Goal: Information Seeking & Learning: Learn about a topic

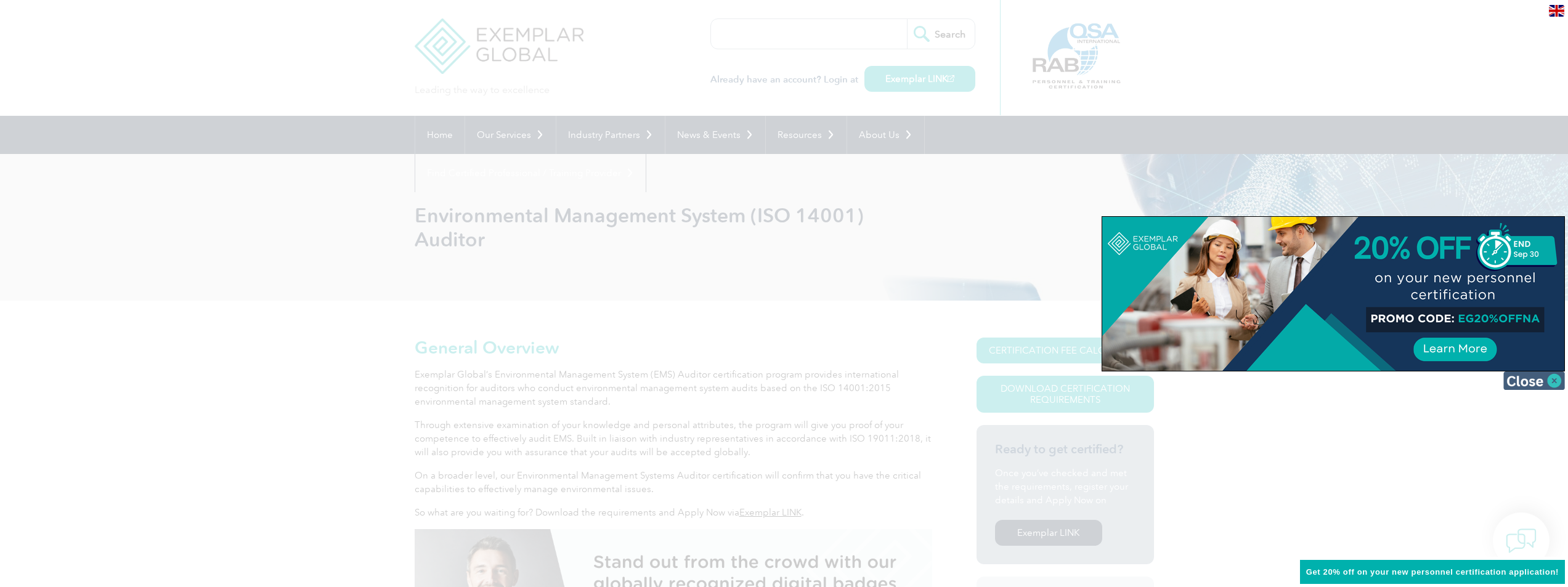
click at [1552, 381] on img at bounding box center [1534, 380] width 62 height 18
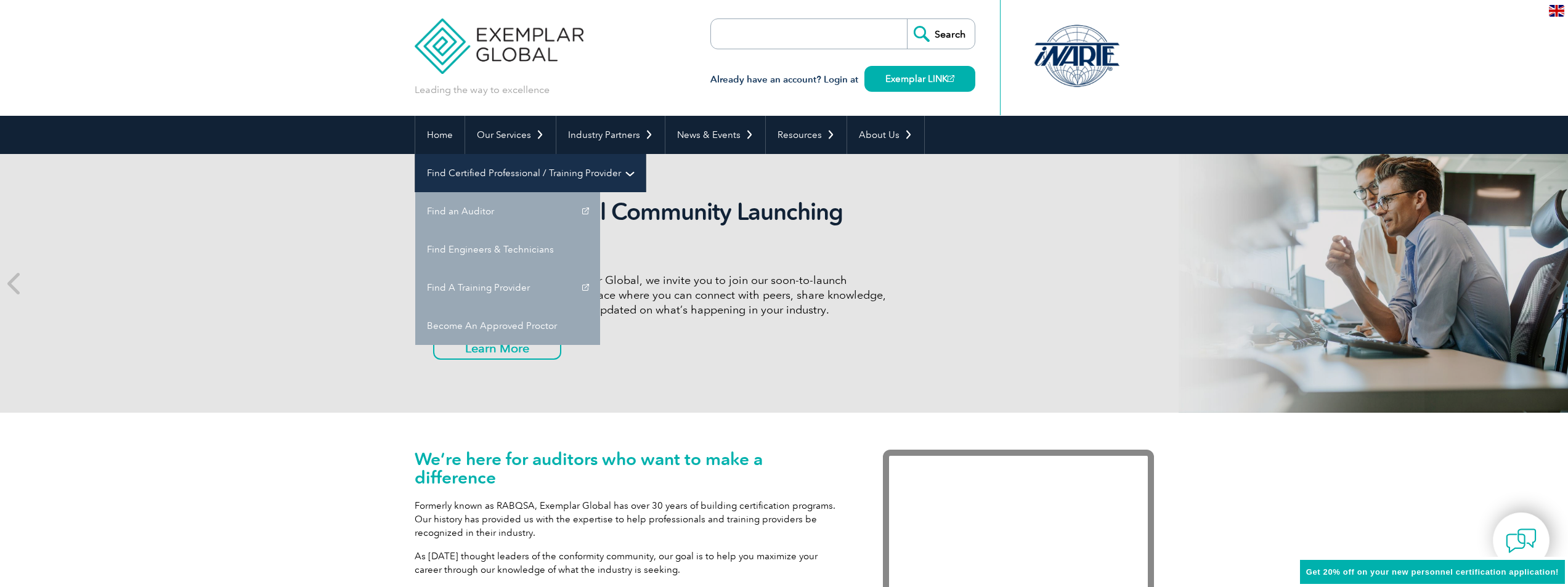
click at [646, 154] on link "Find Certified Professional / Training Provider" at bounding box center [531, 173] width 231 height 38
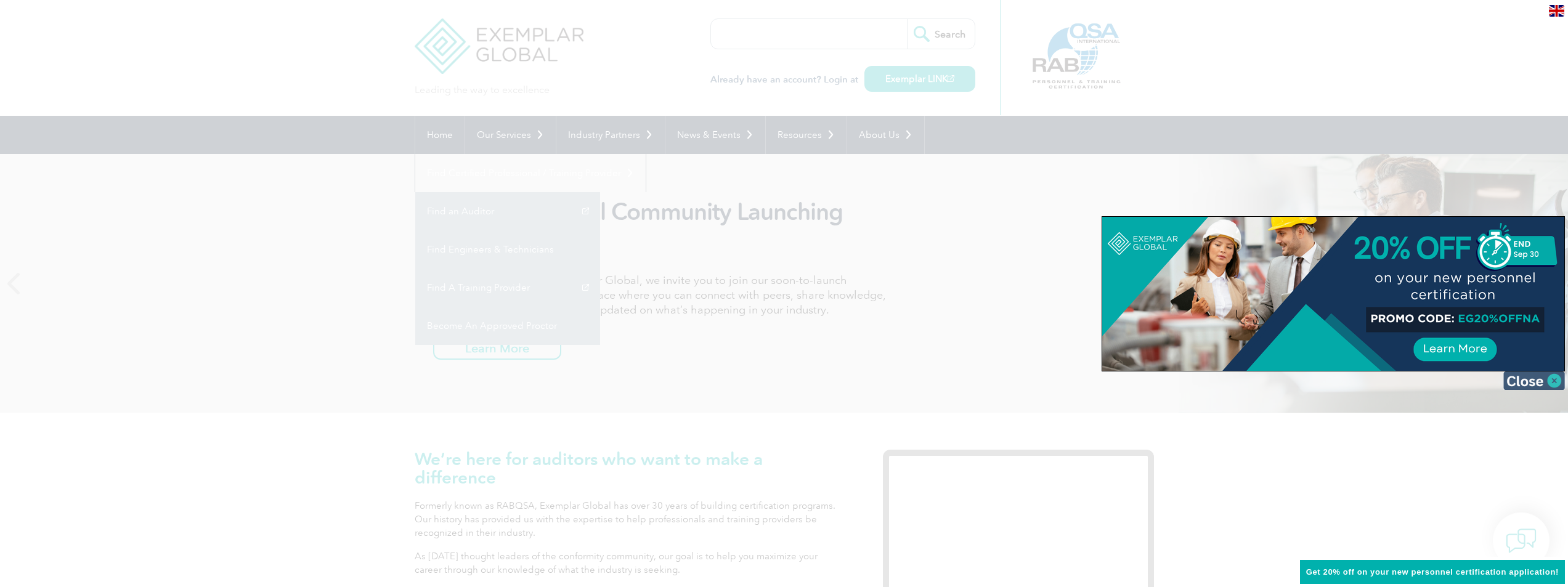
click at [1557, 389] on img at bounding box center [1534, 380] width 62 height 18
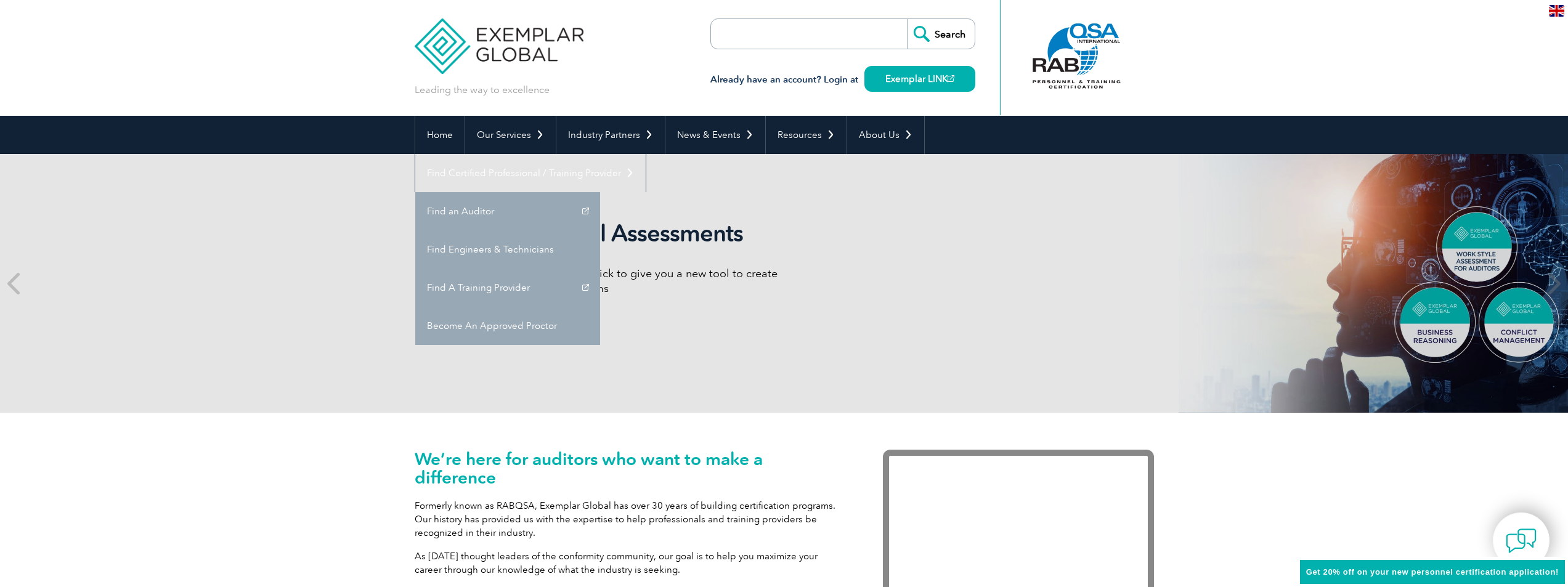
click at [735, 34] on input "search" at bounding box center [782, 34] width 129 height 30
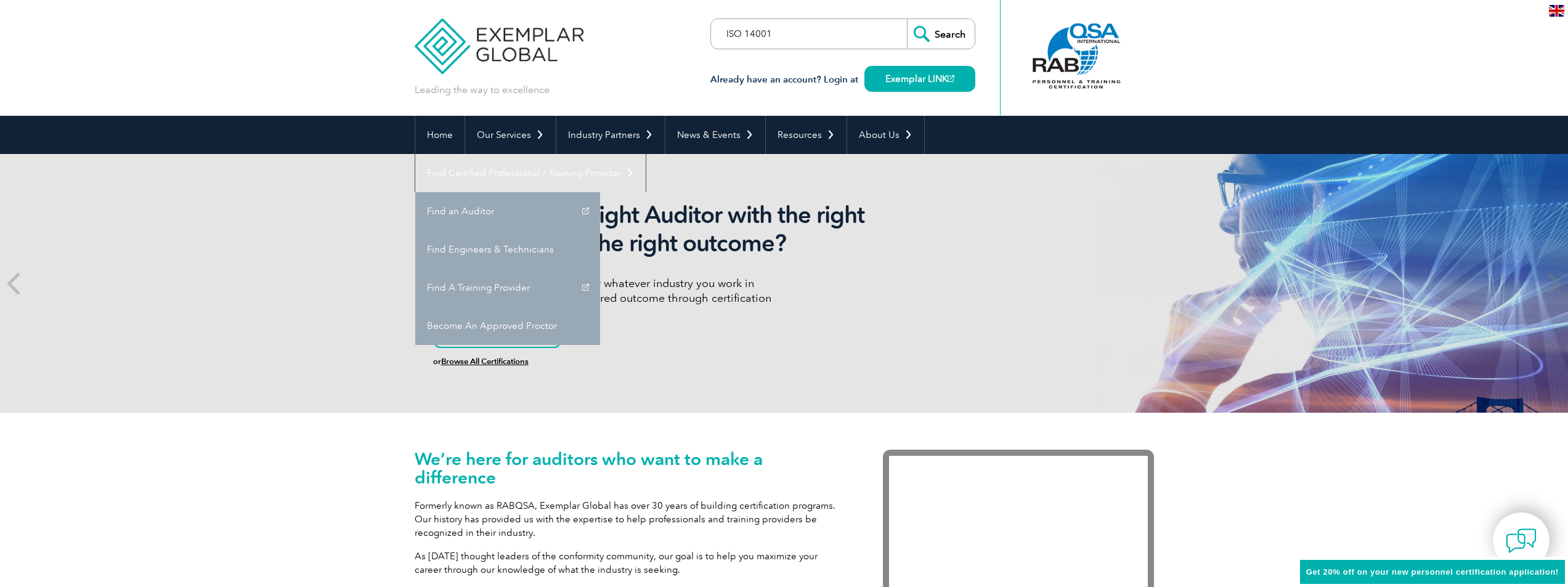
type input "ISO 14001"
click at [907, 19] on input "Search" at bounding box center [941, 34] width 68 height 30
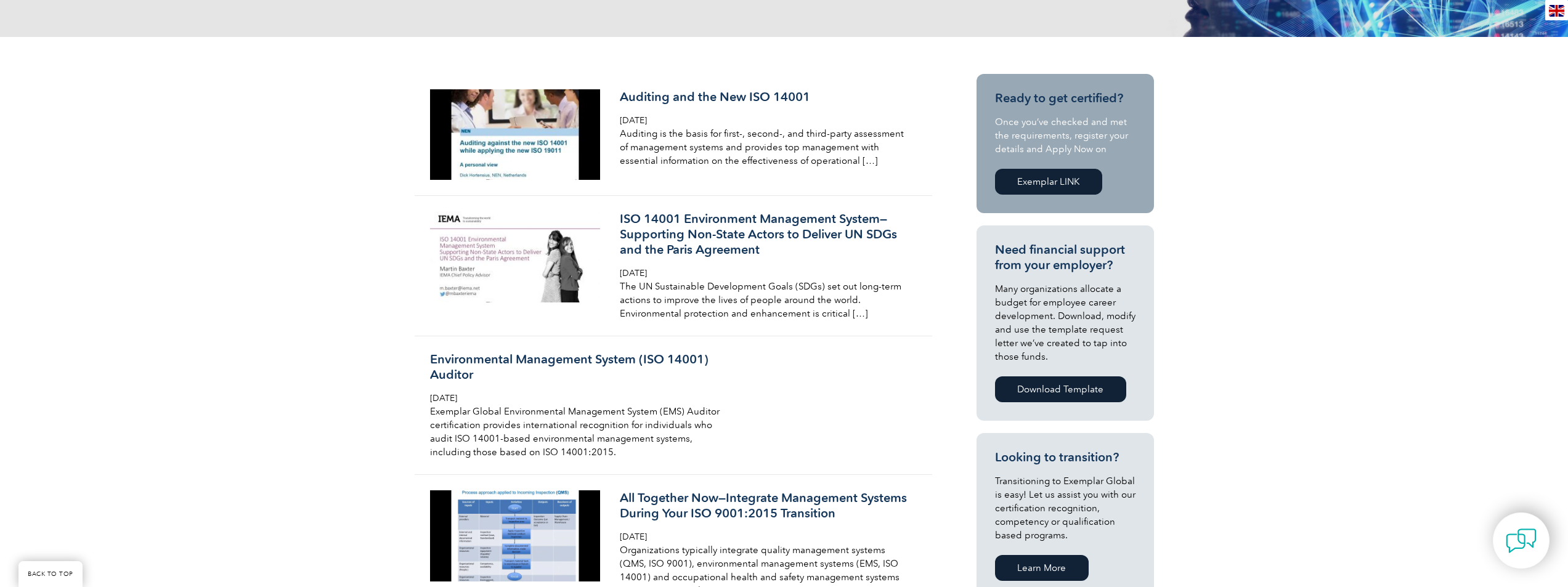
scroll to position [205, 0]
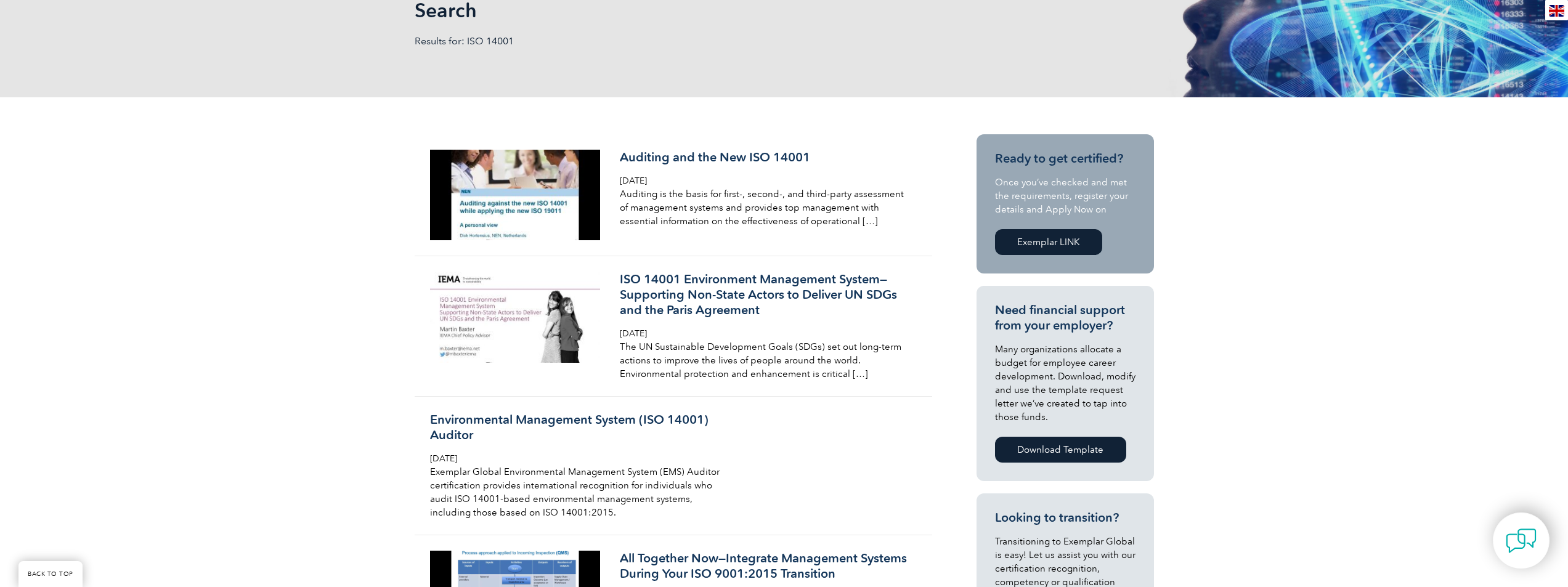
click at [1057, 241] on link "Exemplar LINK" at bounding box center [1048, 242] width 107 height 26
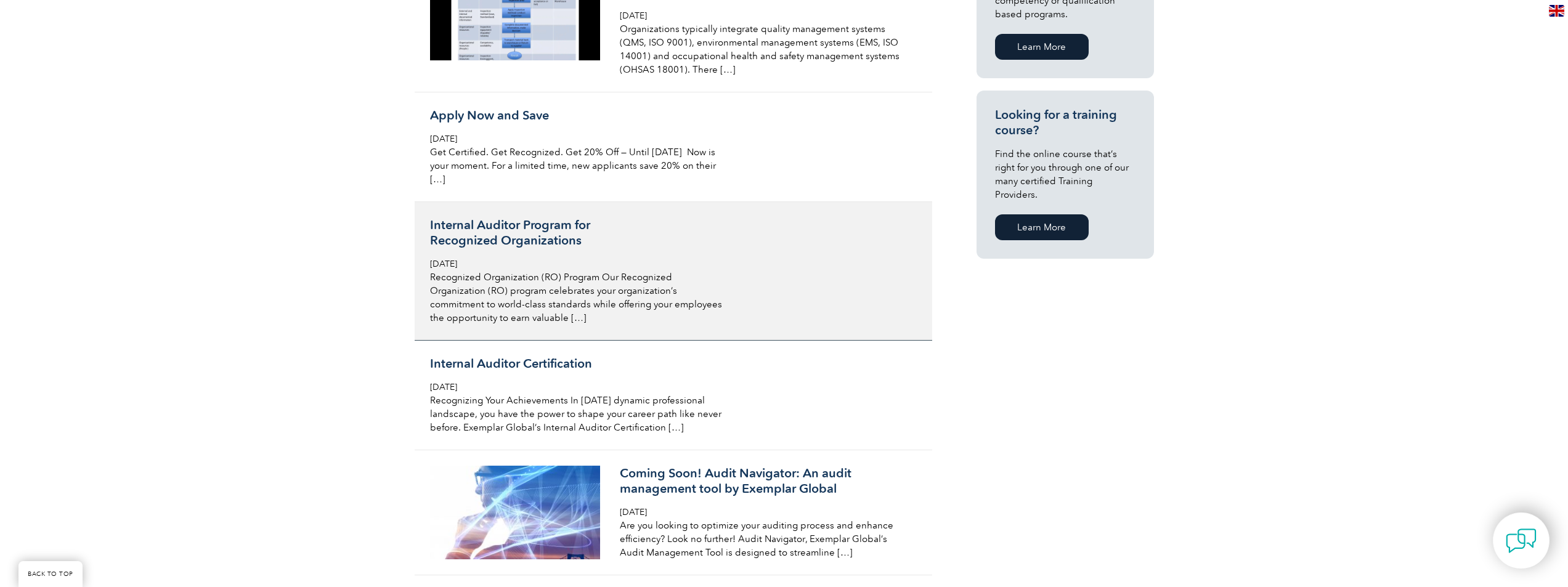
scroll to position [821, 0]
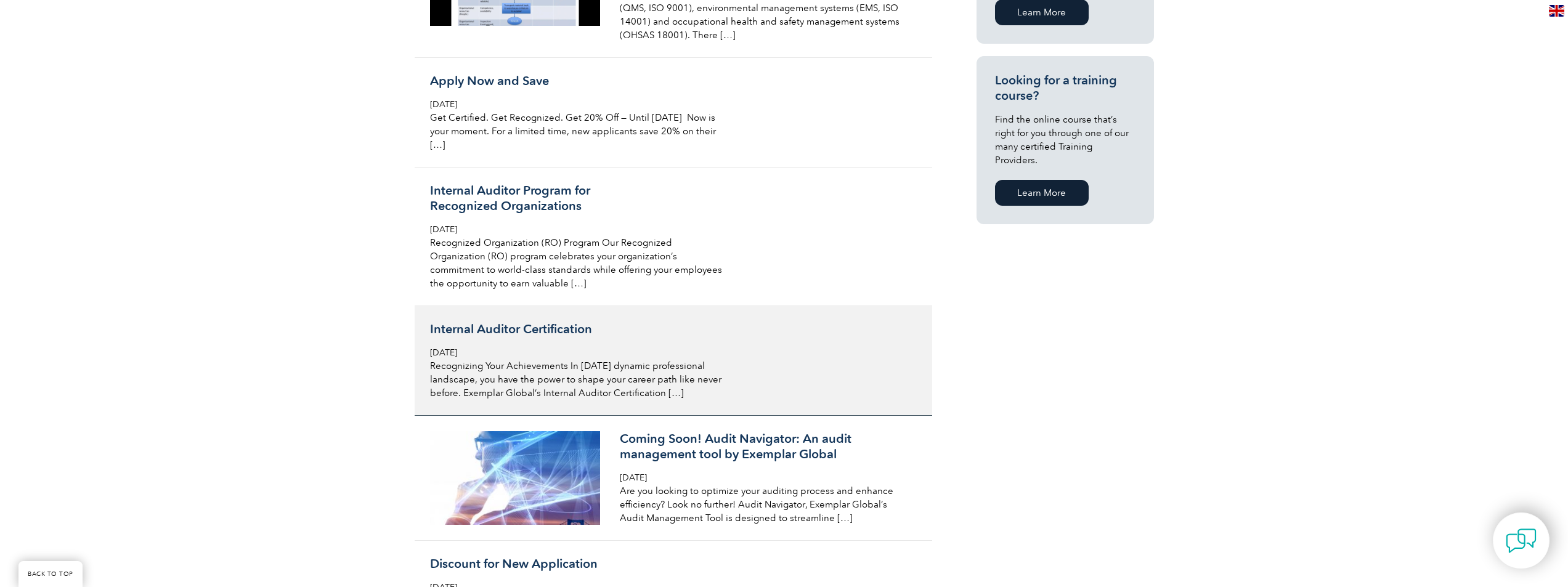
click at [485, 328] on h3 "Internal Auditor Certification" at bounding box center [577, 329] width 292 height 16
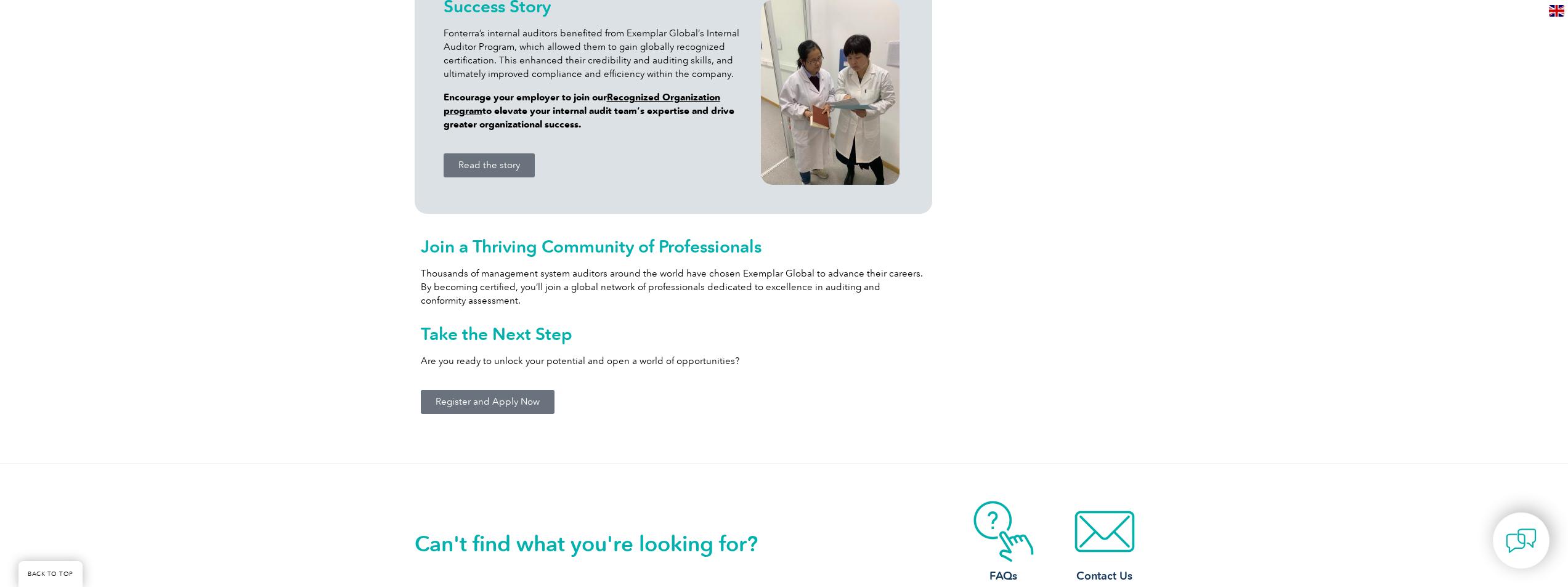
scroll to position [1231, 0]
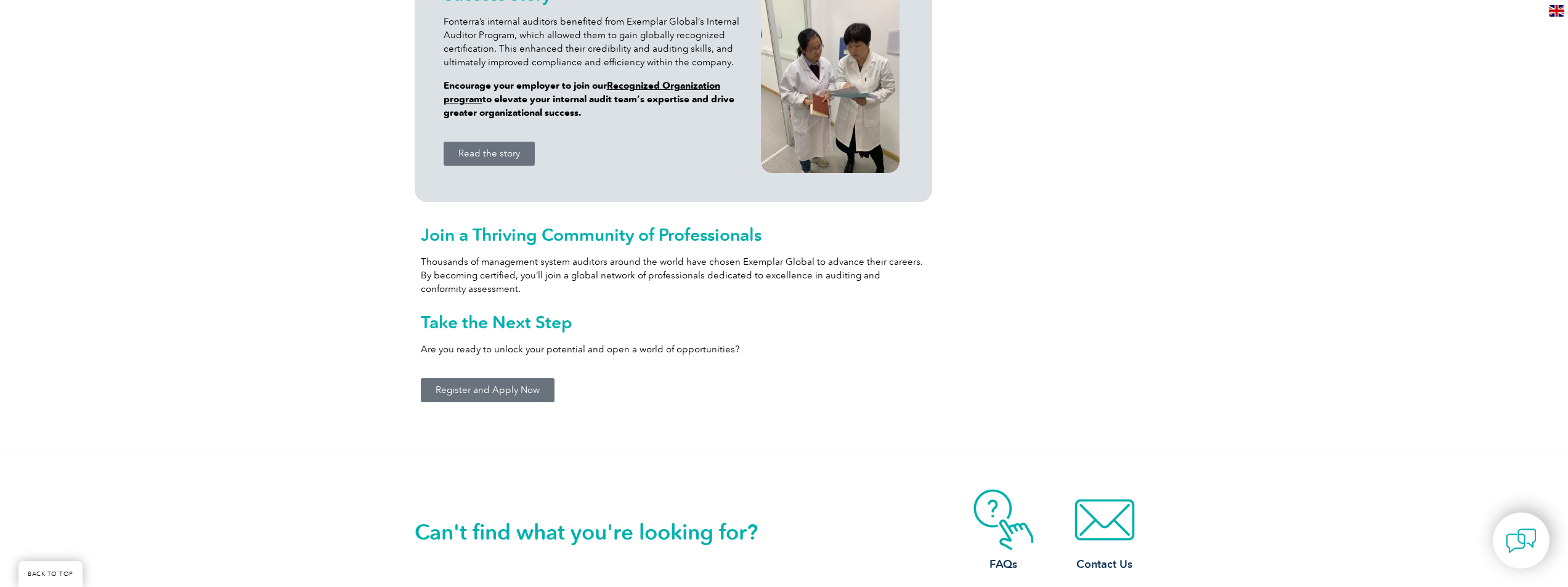
click at [487, 386] on span "Register and Apply Now" at bounding box center [488, 390] width 104 height 9
click at [443, 391] on span "Register and Apply Now" at bounding box center [488, 390] width 104 height 9
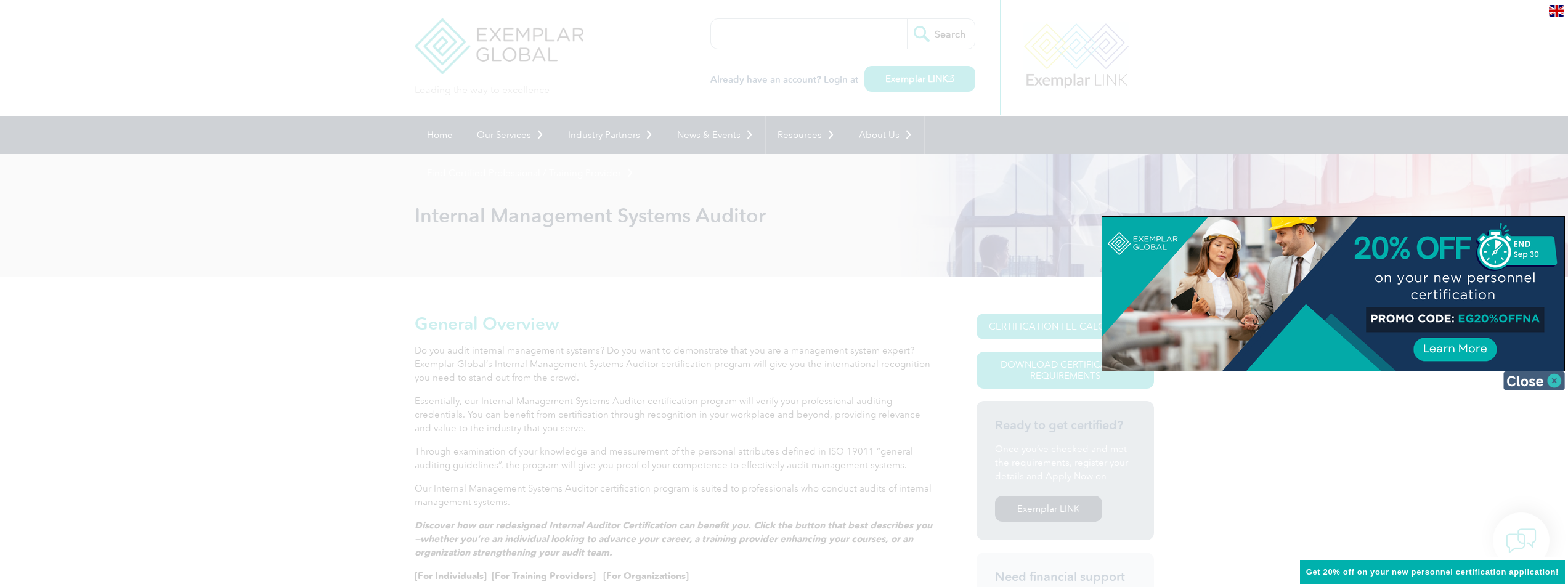
click at [1552, 385] on img at bounding box center [1534, 380] width 62 height 18
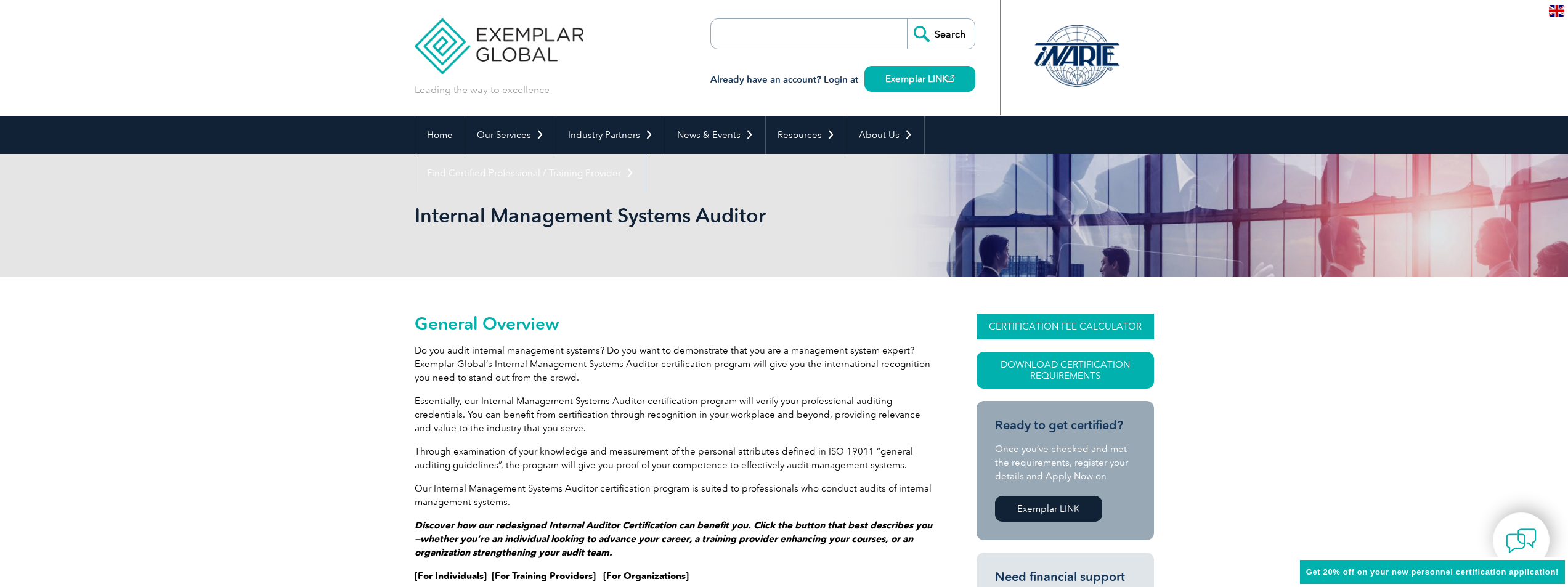
click at [1036, 329] on link "CERTIFICATION FEE CALCULATOR" at bounding box center [1065, 326] width 177 height 26
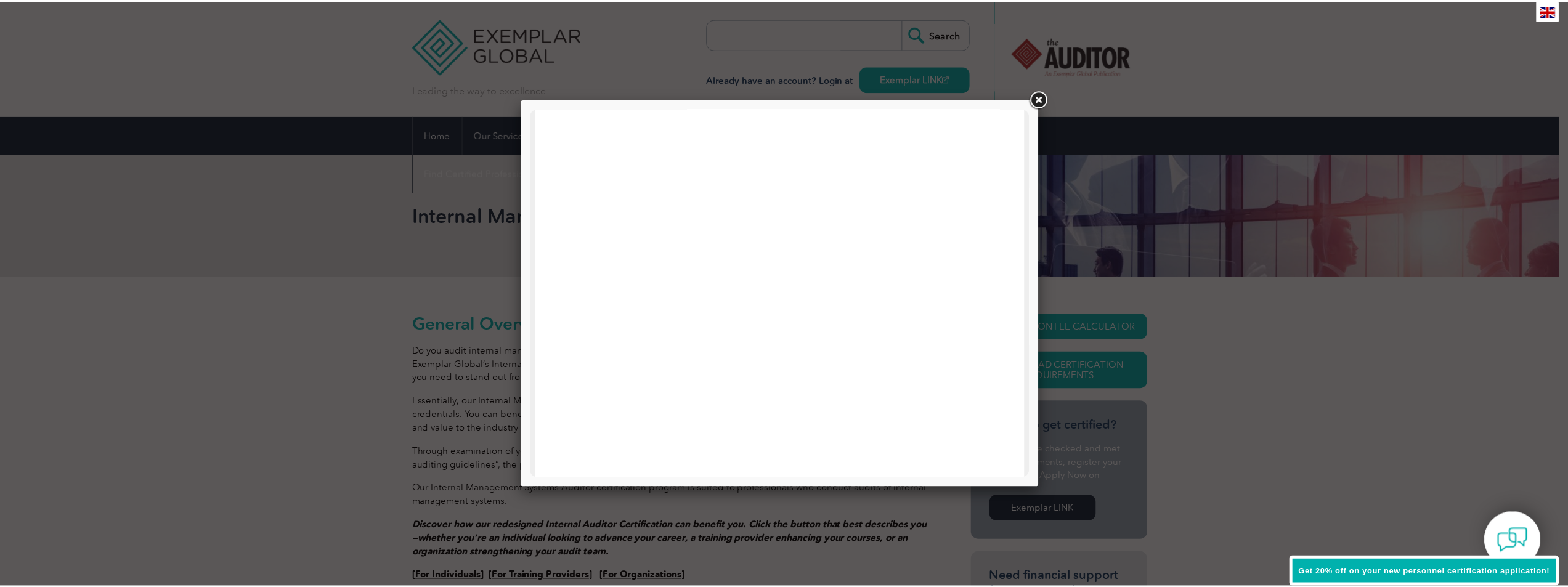
scroll to position [382, 0]
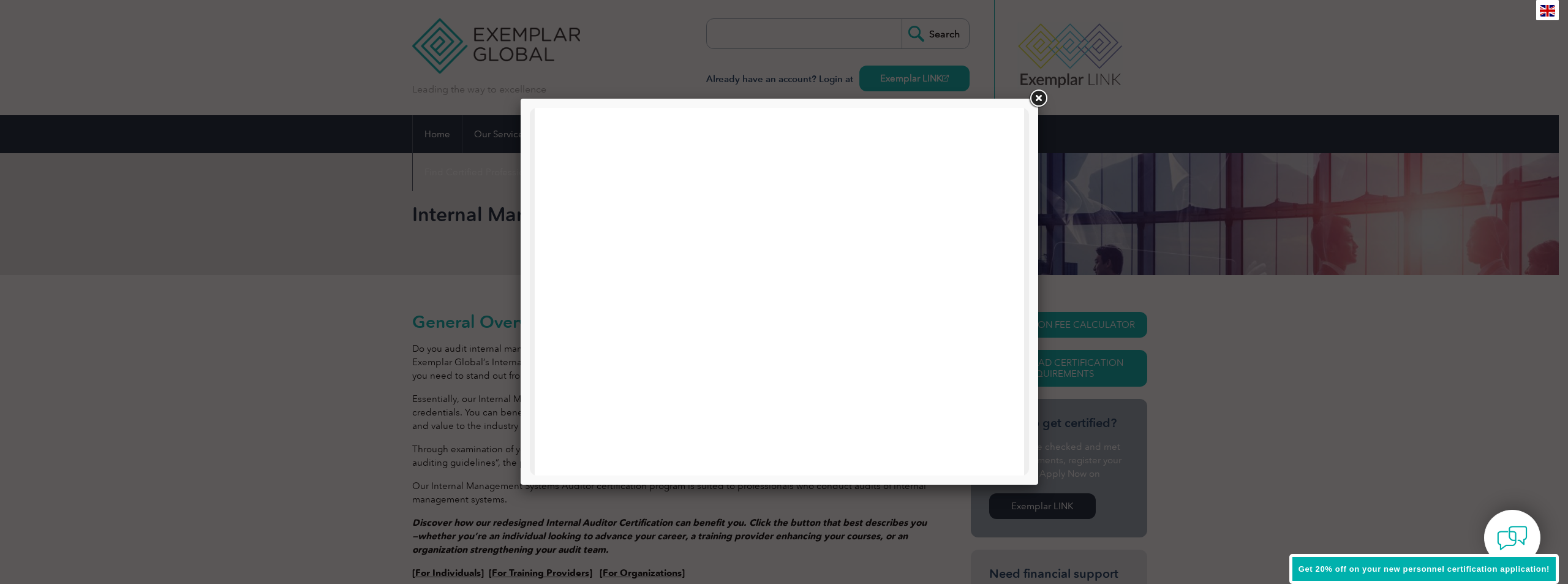
click at [1043, 92] on link at bounding box center [1038, 98] width 22 height 22
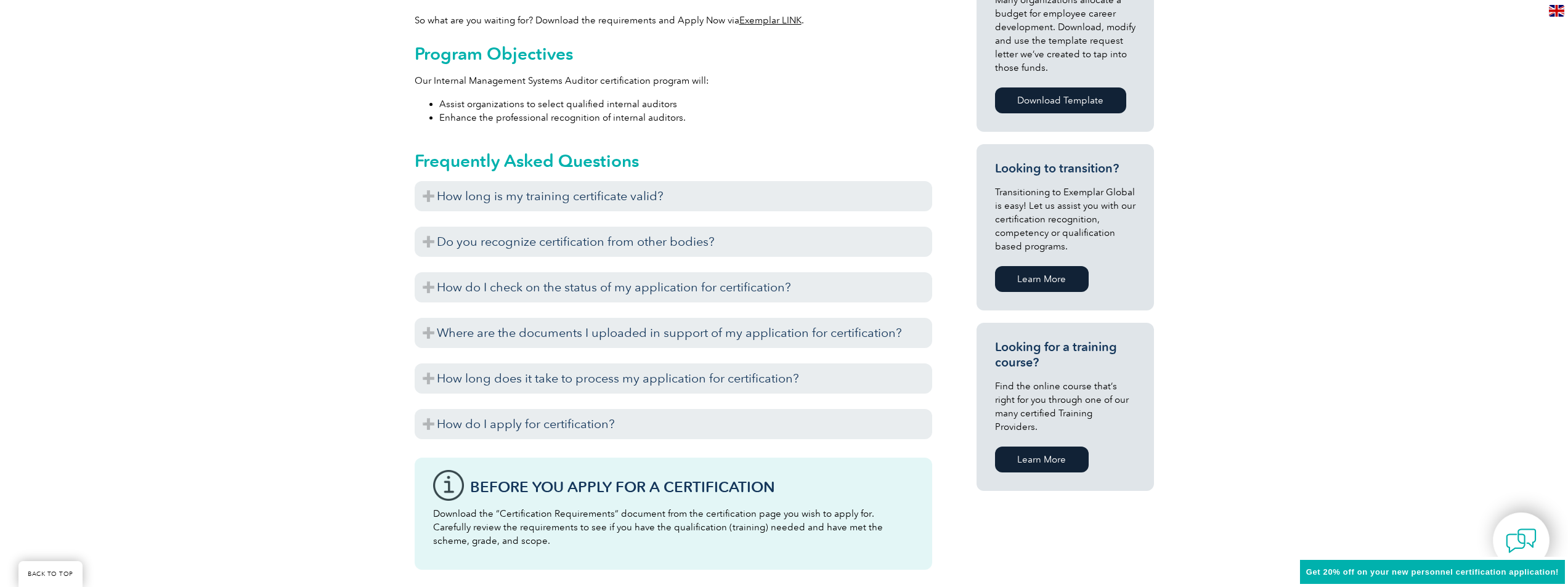
scroll to position [0, 0]
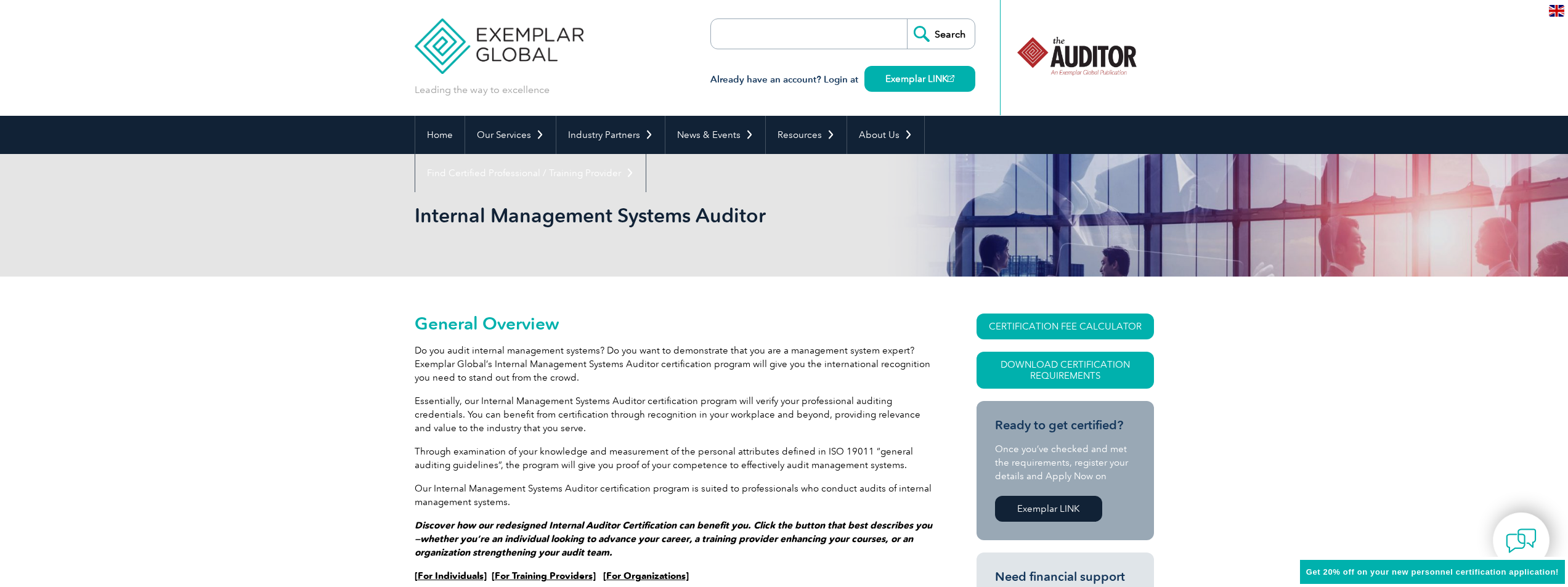
click at [742, 27] on input "search" at bounding box center [782, 34] width 129 height 30
type input "ISO 14001"
click at [949, 30] on input "Search" at bounding box center [941, 34] width 68 height 30
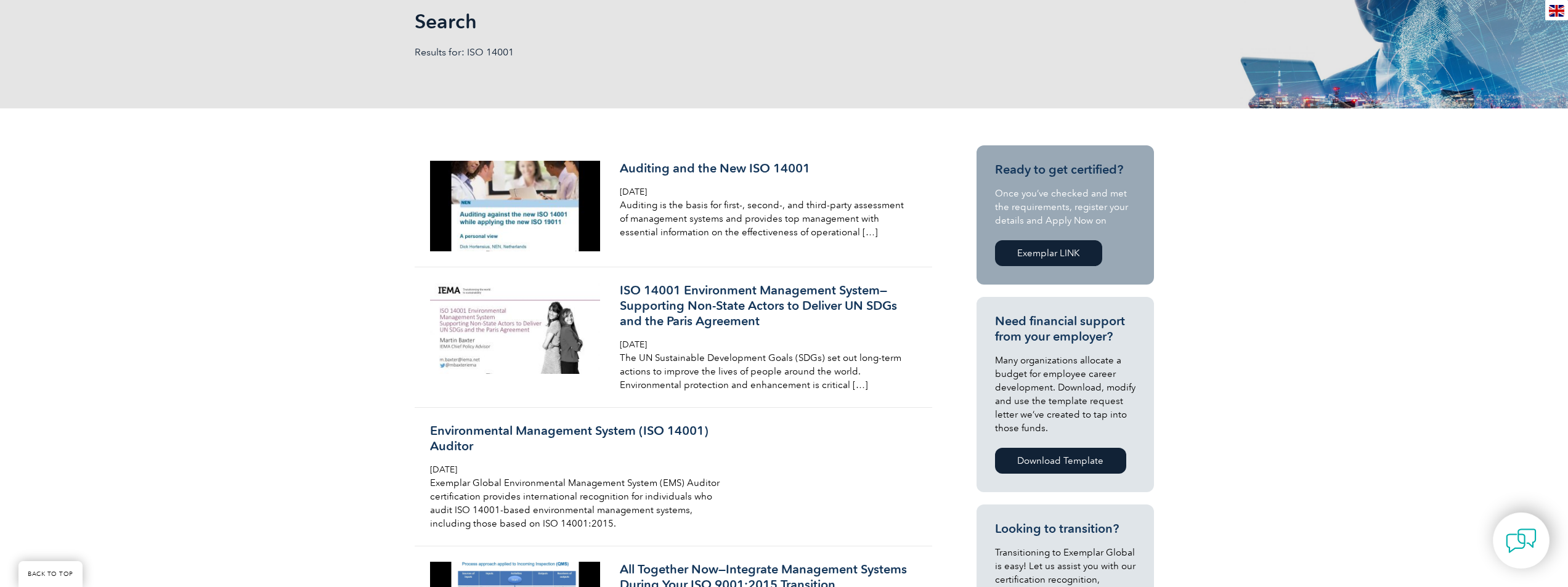
scroll to position [205, 0]
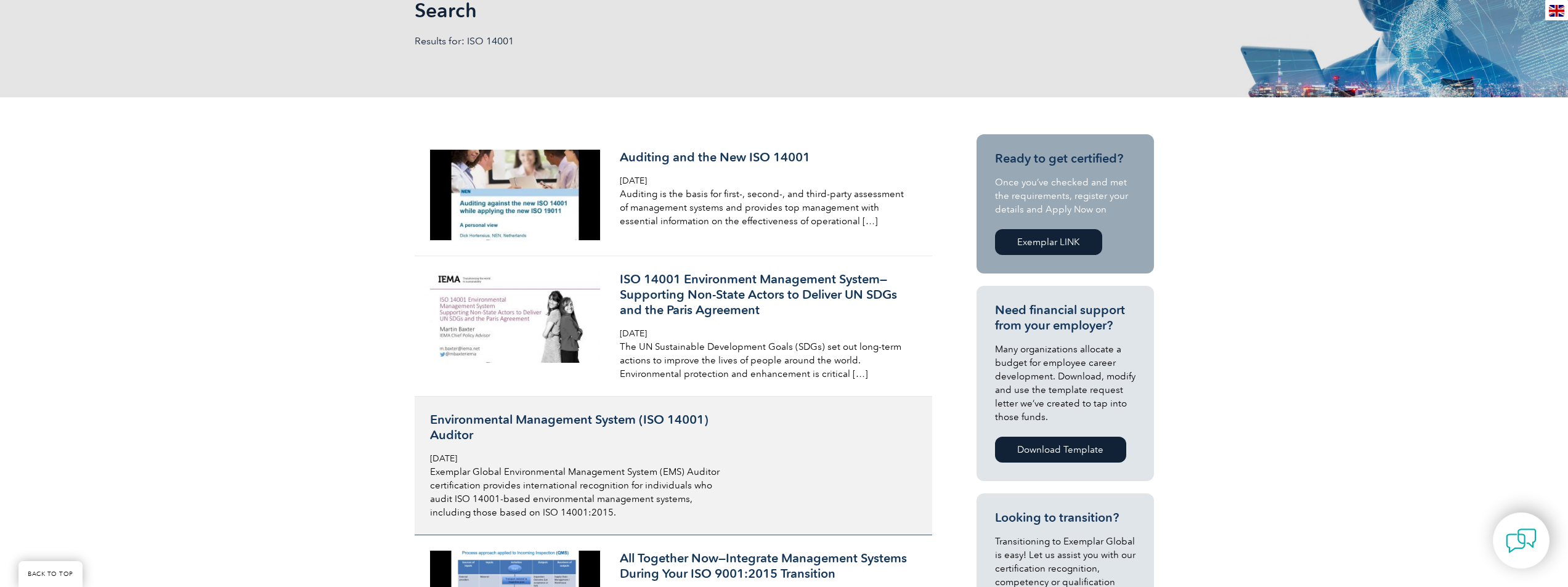
click at [528, 421] on h3 "Environmental Management System (ISO 14001) Auditor" at bounding box center [577, 427] width 292 height 31
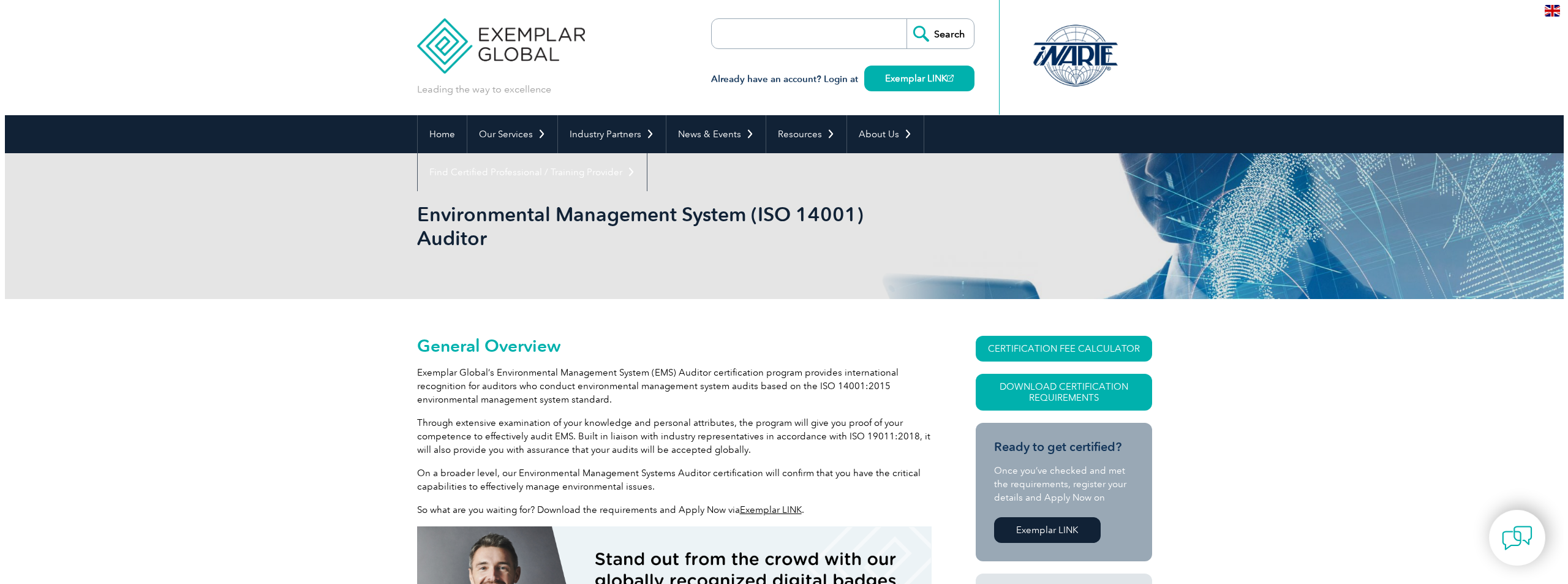
scroll to position [204, 0]
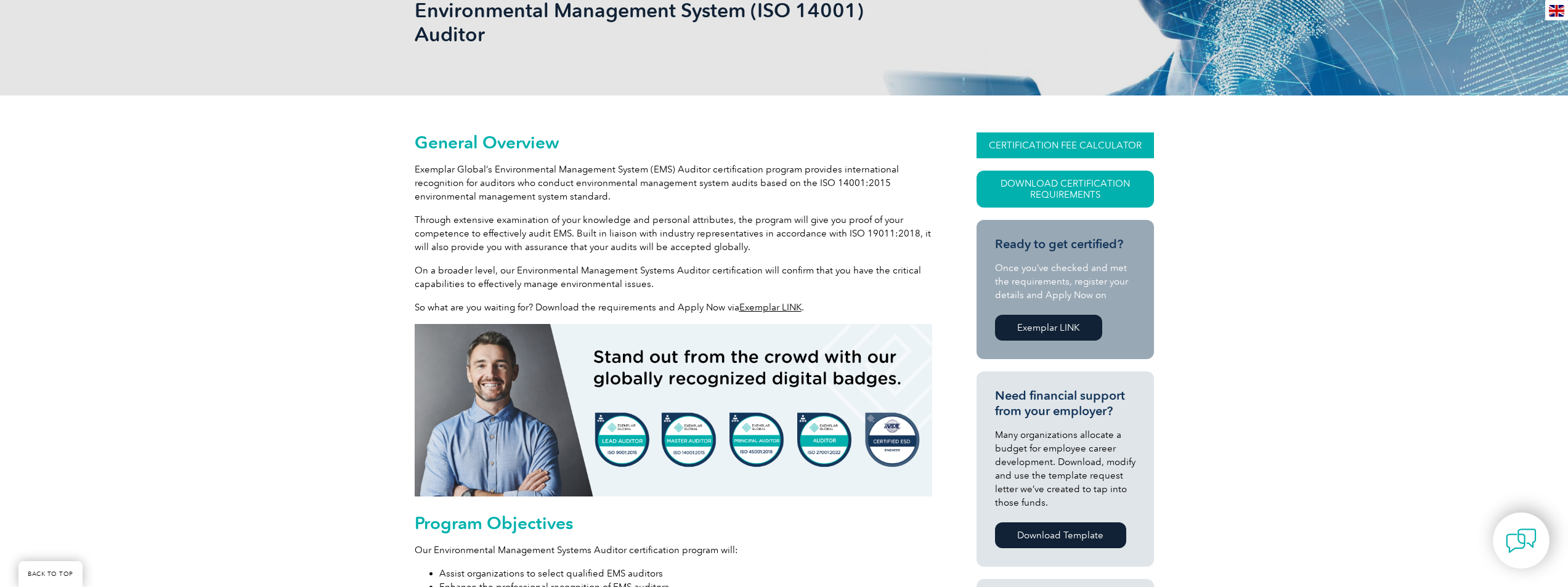
click at [1025, 144] on link "CERTIFICATION FEE CALCULATOR" at bounding box center [1065, 145] width 177 height 26
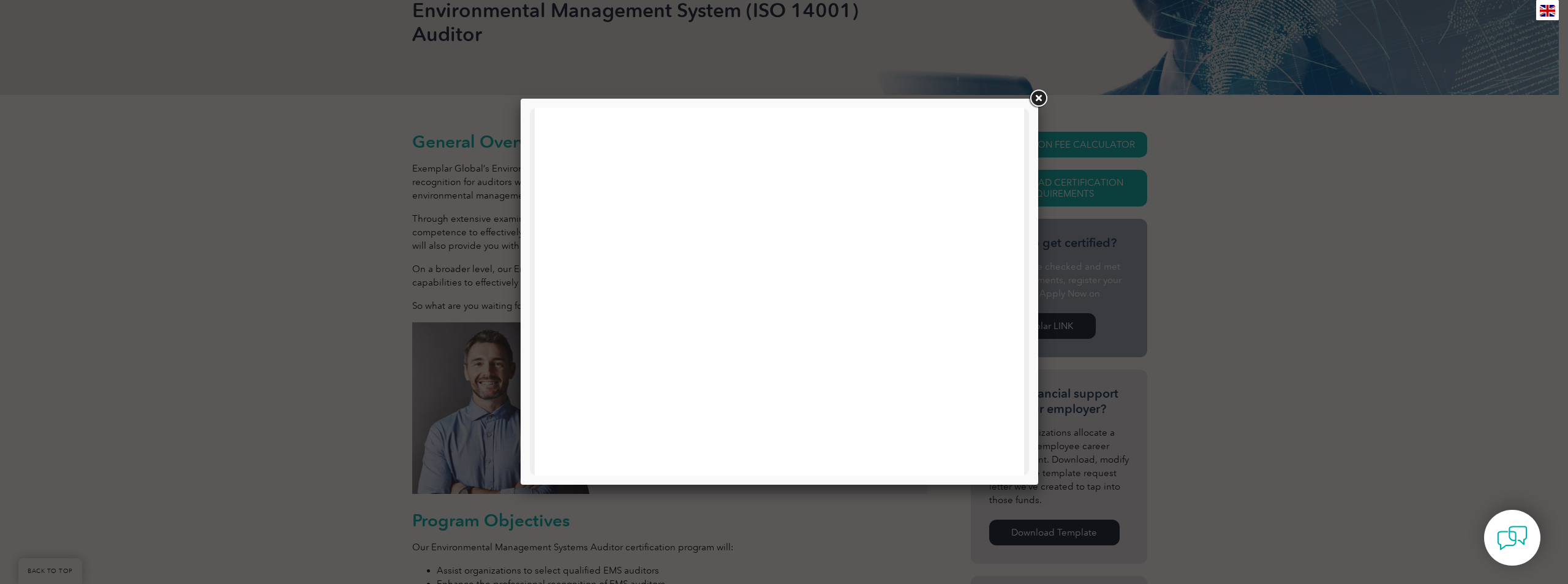
scroll to position [380, 0]
click at [1036, 100] on link at bounding box center [1038, 98] width 22 height 22
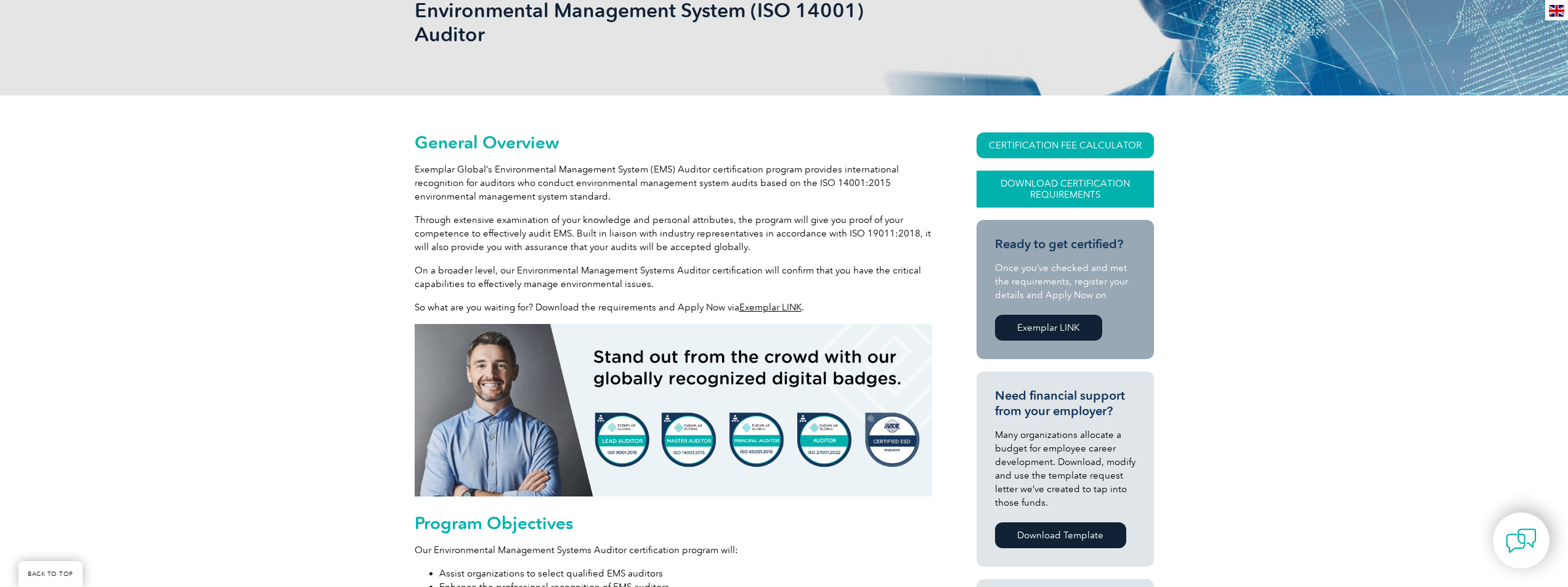
click at [1037, 191] on link "Download Certification Requirements" at bounding box center [1065, 189] width 177 height 37
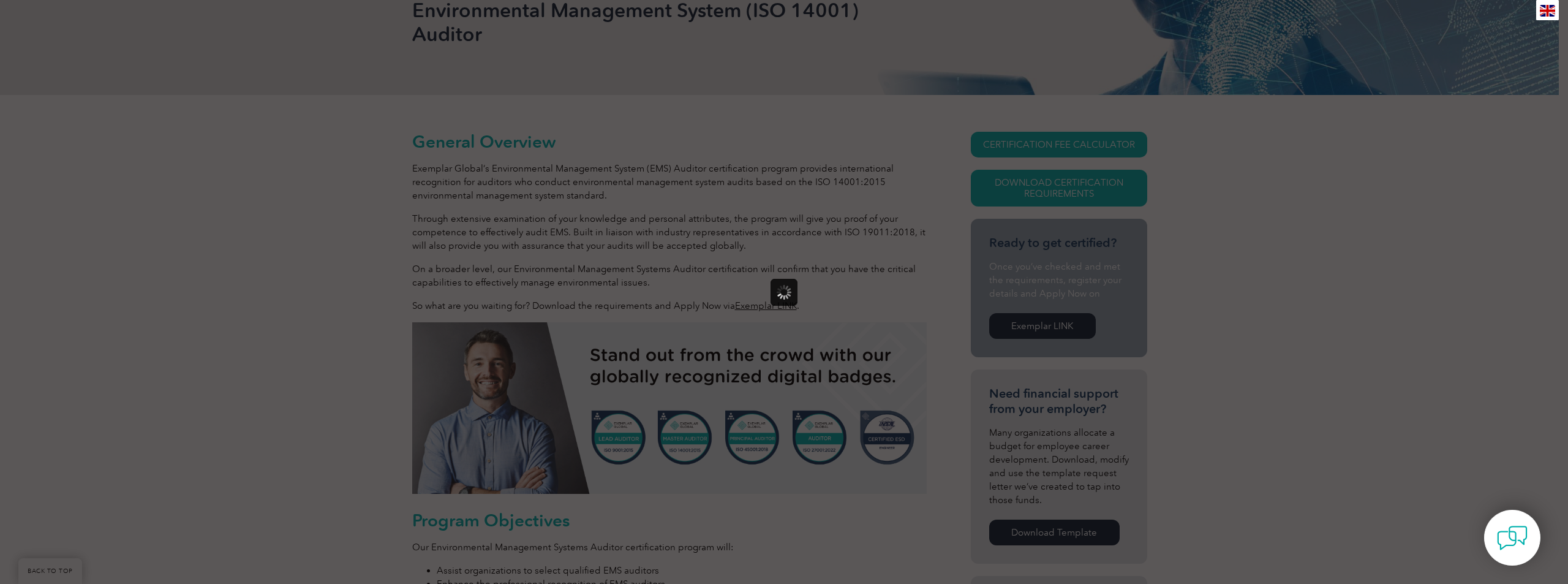
scroll to position [0, 0]
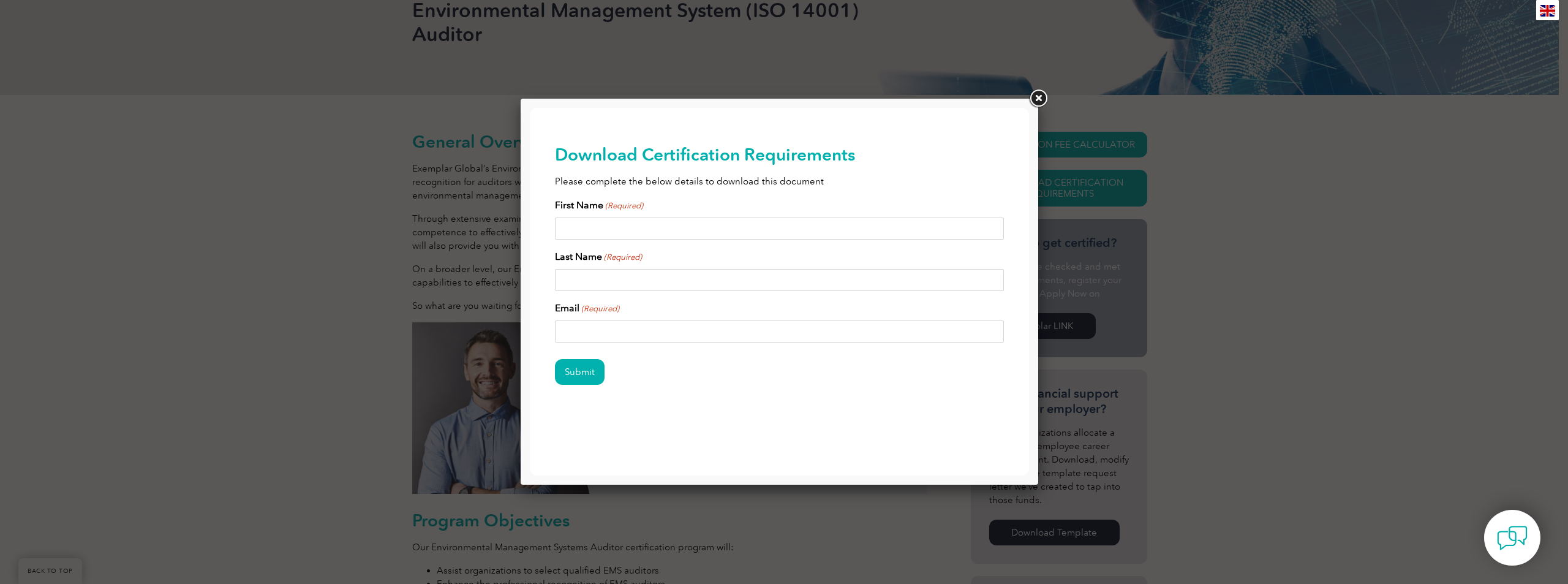
click at [724, 231] on input "First Name (Required)" at bounding box center [780, 228] width 449 height 22
type input "Alexandre"
type input "Alves"
drag, startPoint x: 736, startPoint y: 337, endPoint x: 239, endPoint y: 344, distance: 497.0
click at [530, 344] on html "BACK TO TOP Leading the way to excellence Search" at bounding box center [780, 284] width 499 height 353
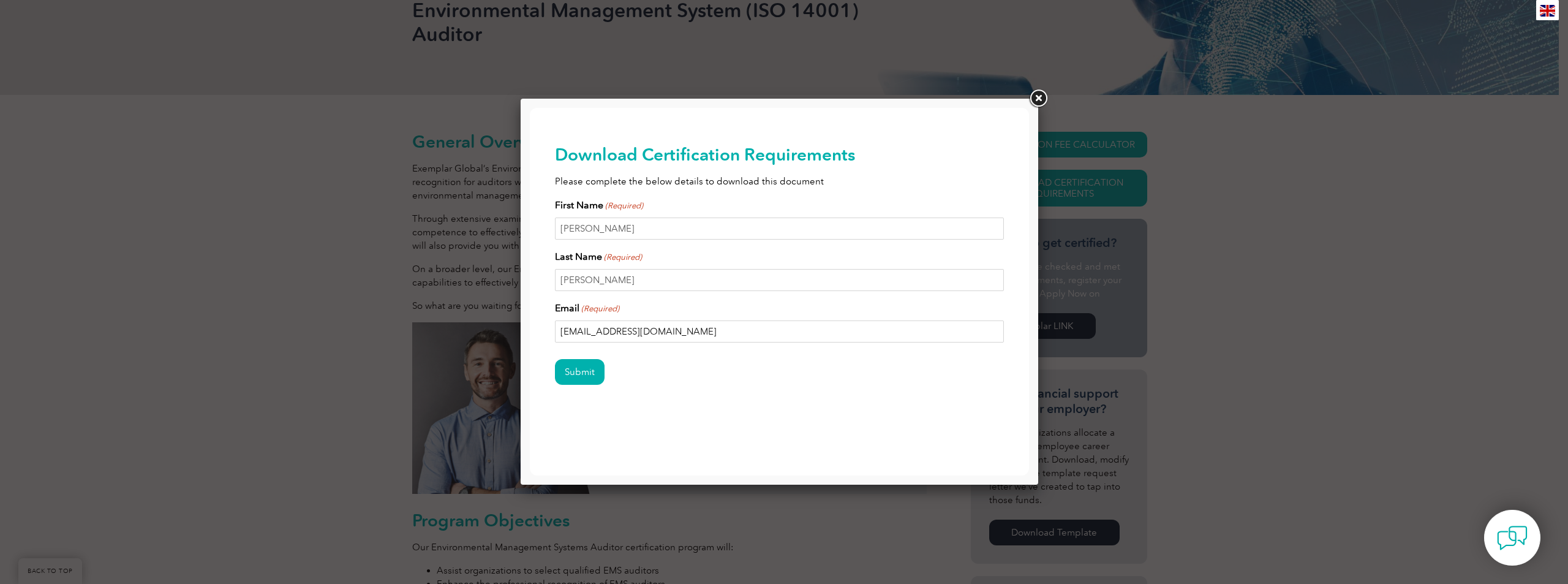
type input "meesengenharia@gmail.com"
click at [644, 280] on input "Alves" at bounding box center [780, 280] width 449 height 22
click at [604, 450] on div "Download Certification Requirements Please complete the below details to downlo…" at bounding box center [780, 284] width 449 height 353
click at [578, 367] on input "Submit" at bounding box center [580, 372] width 50 height 26
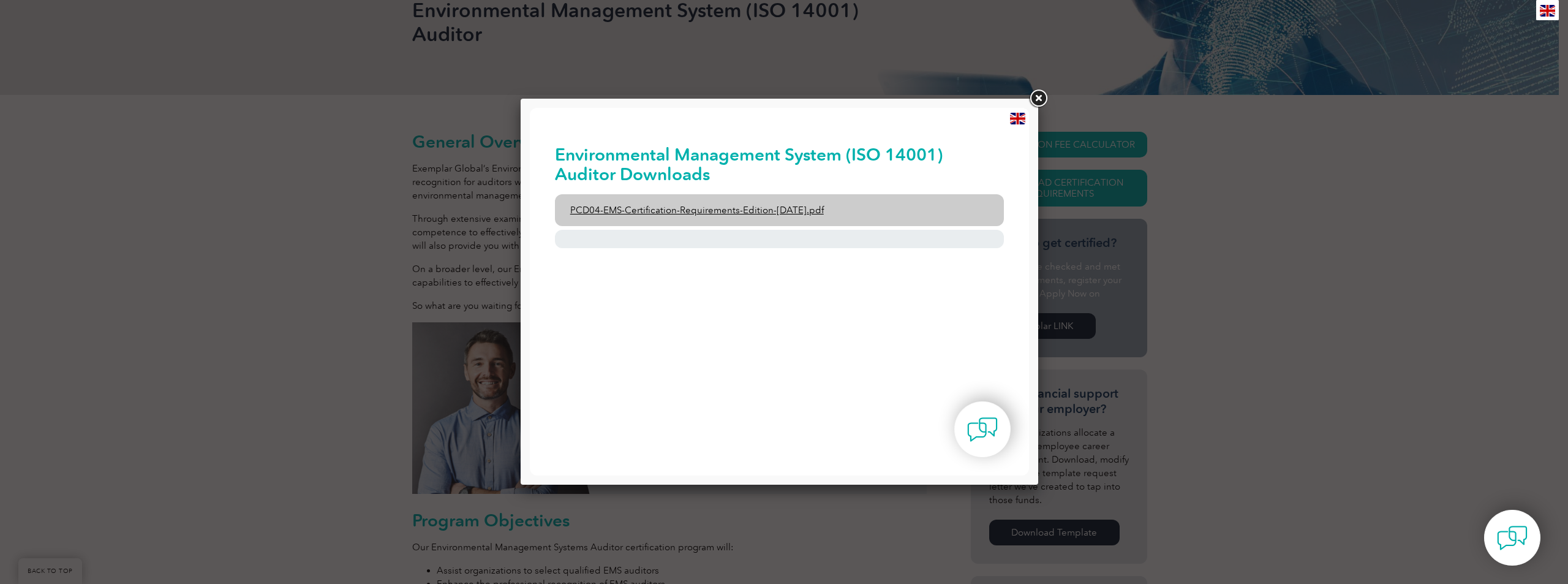
click at [686, 213] on link "PCD04-EMS-Certification-Requirements-Edition-2-April-2022.pdf" at bounding box center [780, 210] width 449 height 32
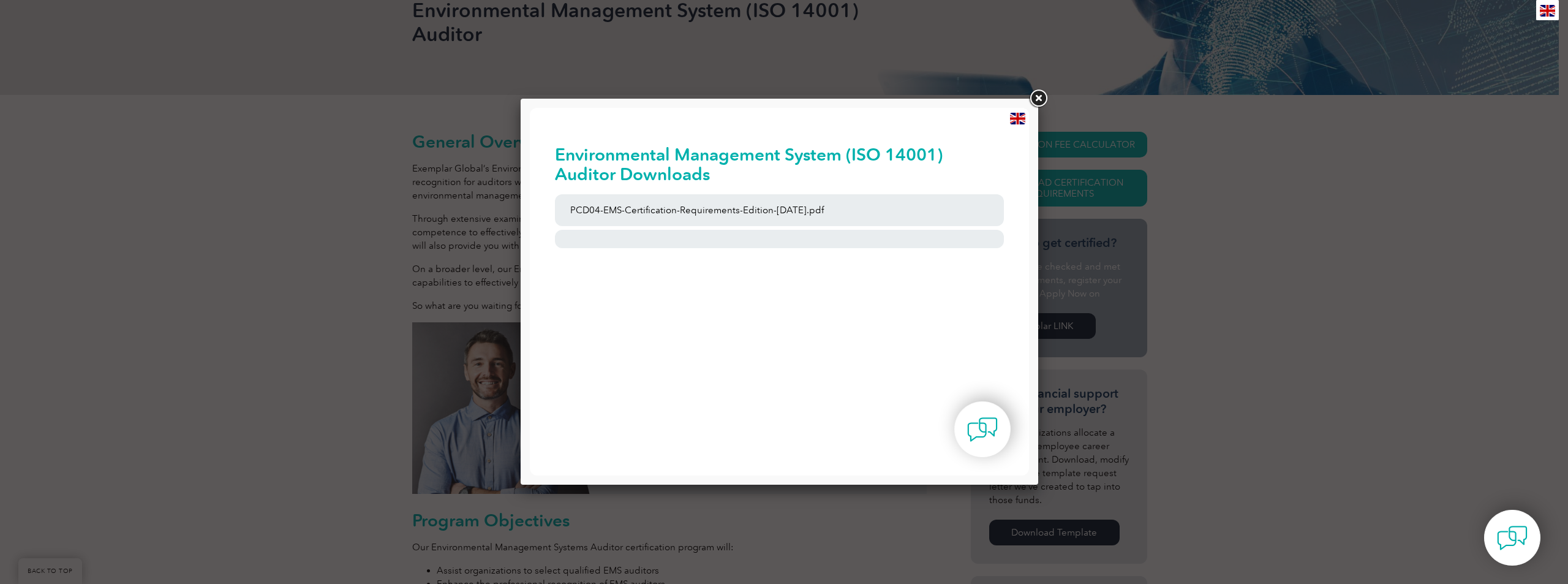
click at [1041, 100] on link at bounding box center [1038, 98] width 22 height 22
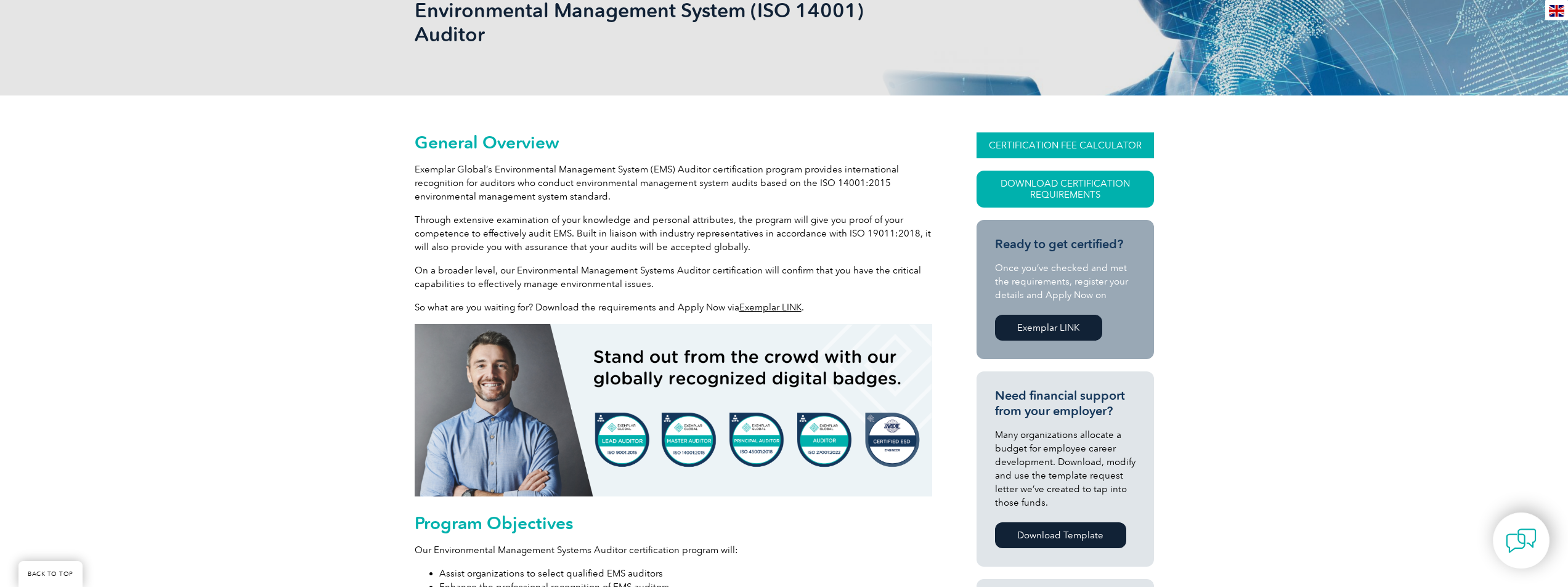
click at [1016, 144] on link "CERTIFICATION FEE CALCULATOR" at bounding box center [1065, 145] width 177 height 26
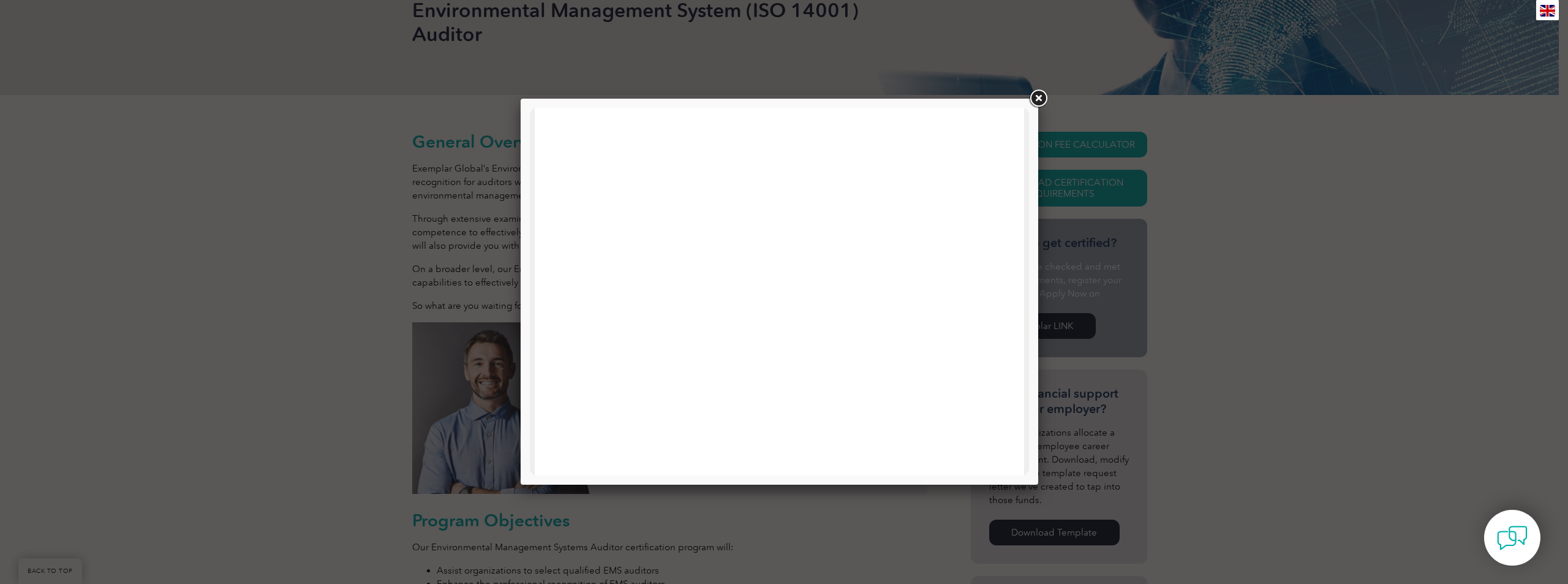
click at [1033, 96] on link at bounding box center [1038, 98] width 22 height 22
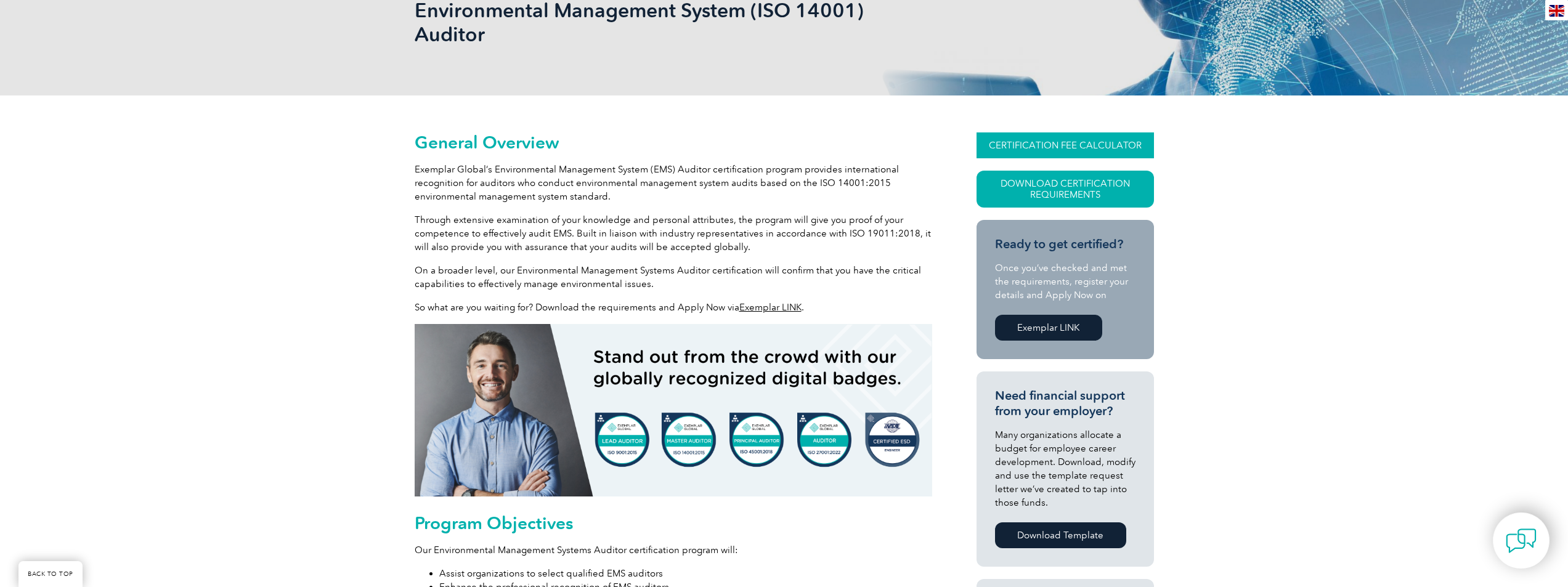
click at [1059, 151] on link "CERTIFICATION FEE CALCULATOR" at bounding box center [1065, 145] width 177 height 26
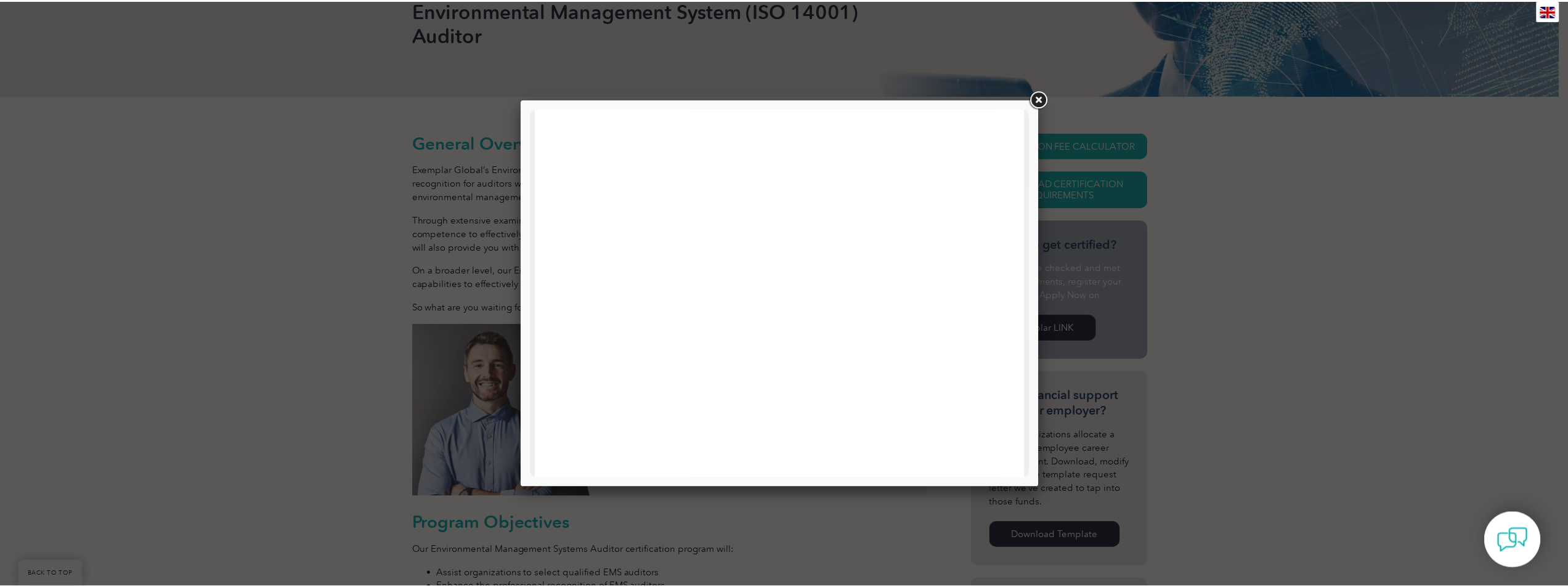
scroll to position [279, 0]
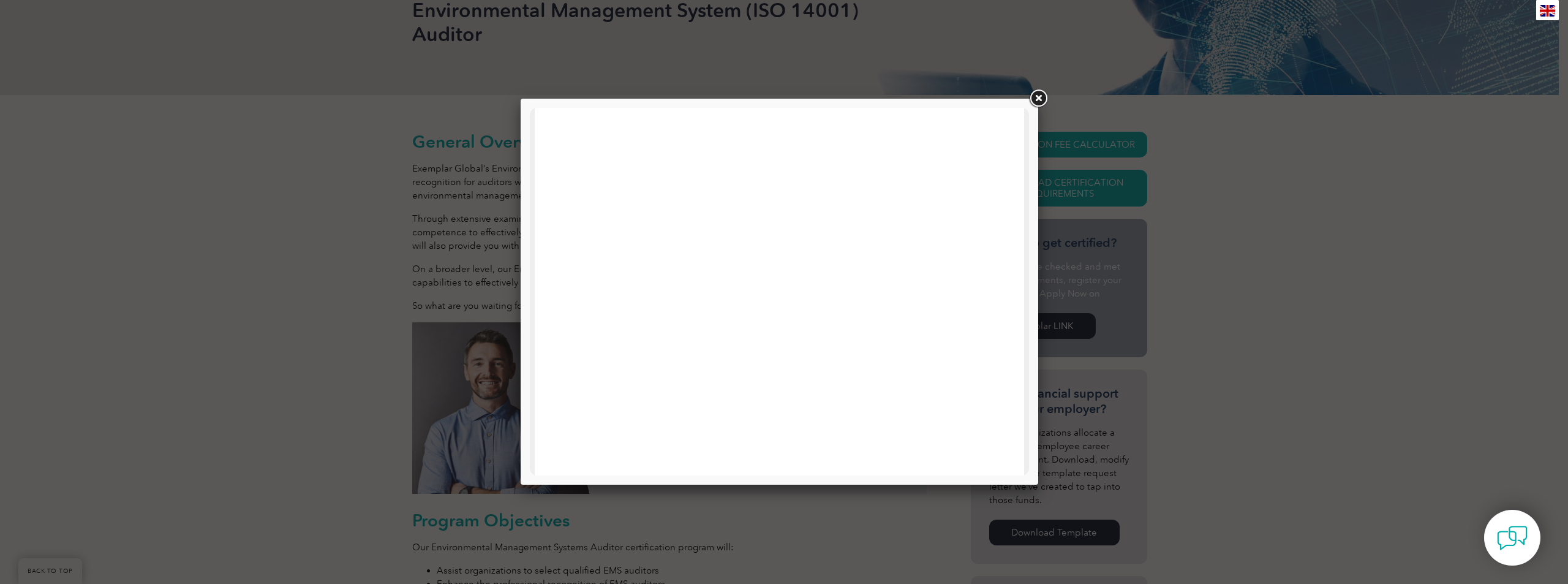
click at [1038, 102] on link at bounding box center [1038, 98] width 22 height 22
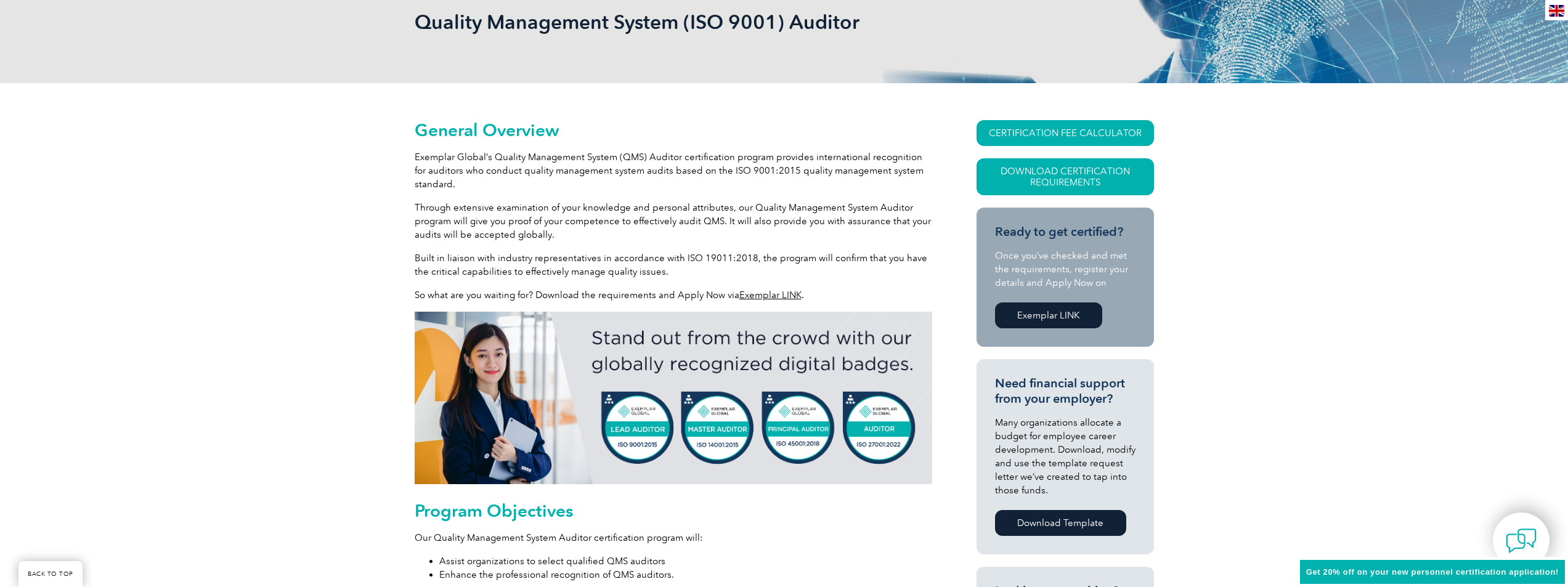
scroll to position [205, 0]
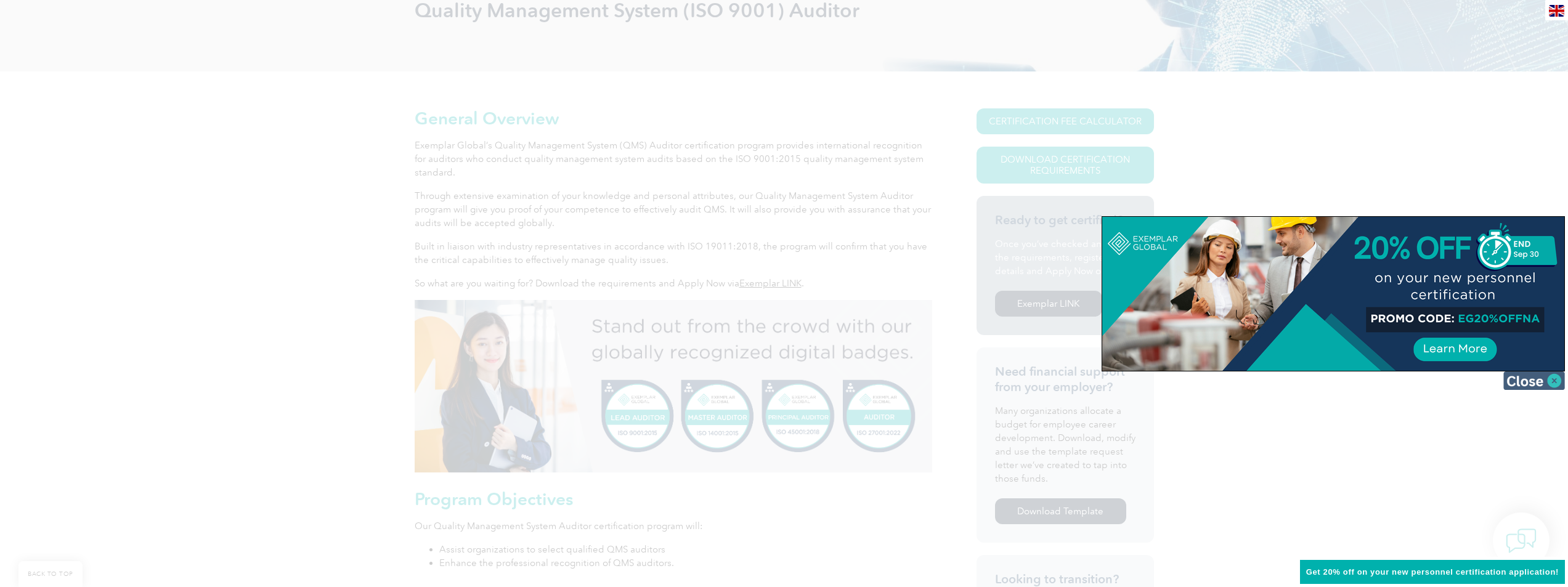
click at [1551, 381] on img at bounding box center [1534, 380] width 62 height 18
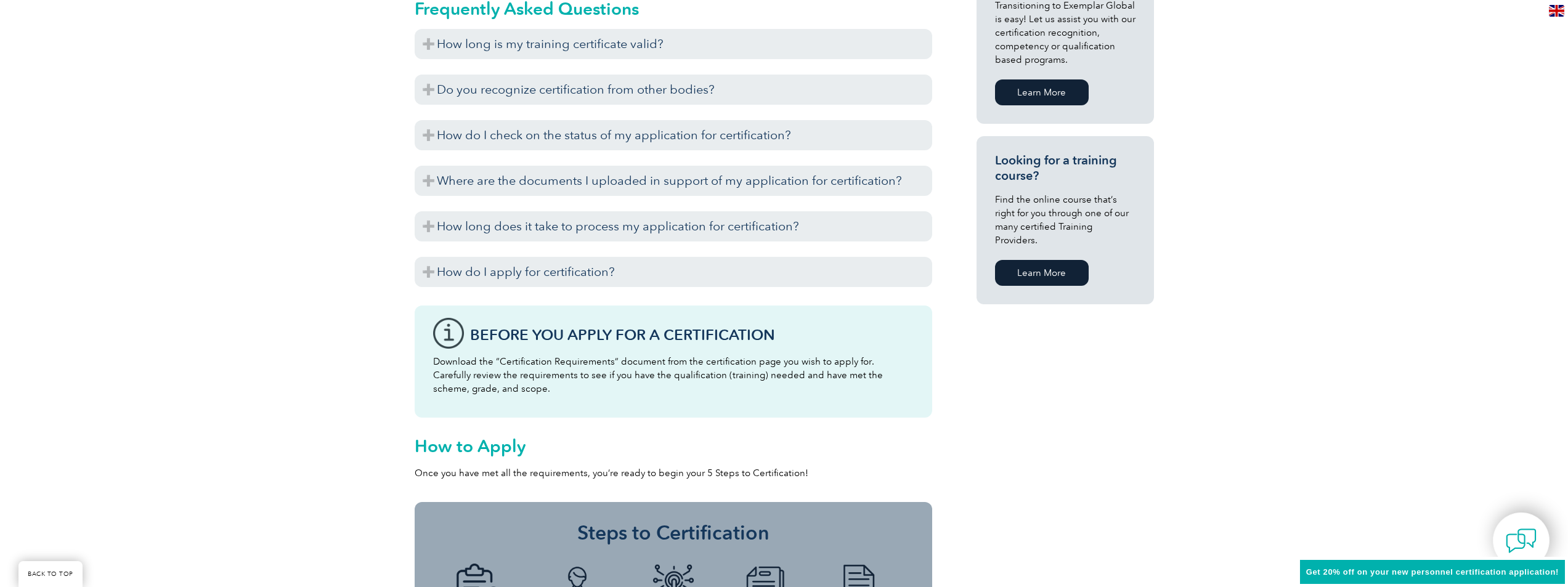
scroll to position [615, 0]
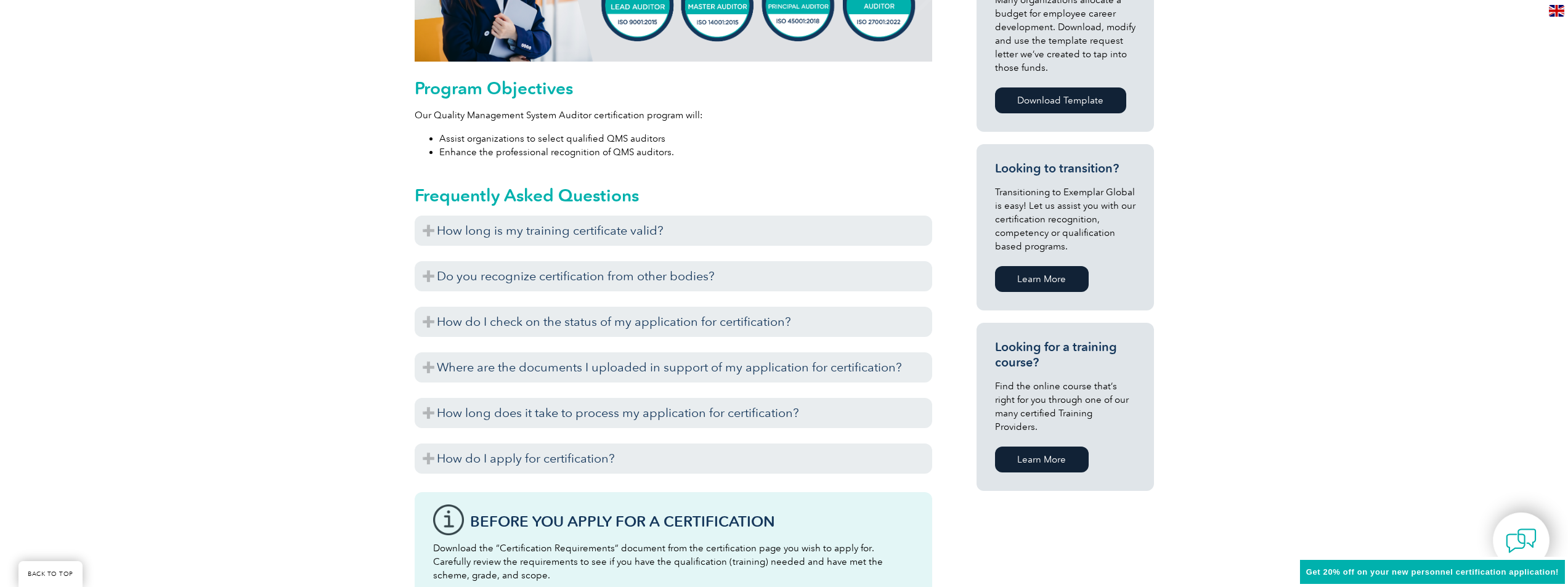
click at [1020, 450] on link "Learn More" at bounding box center [1041, 459] width 93 height 26
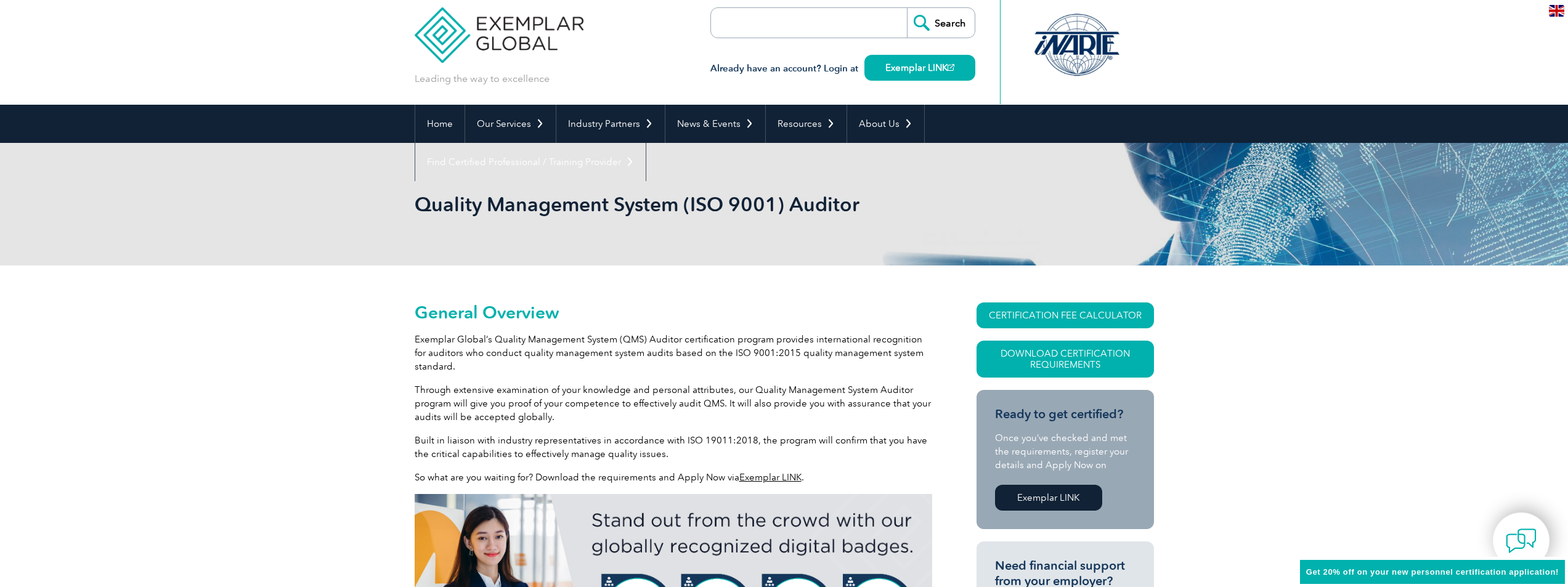
scroll to position [0, 0]
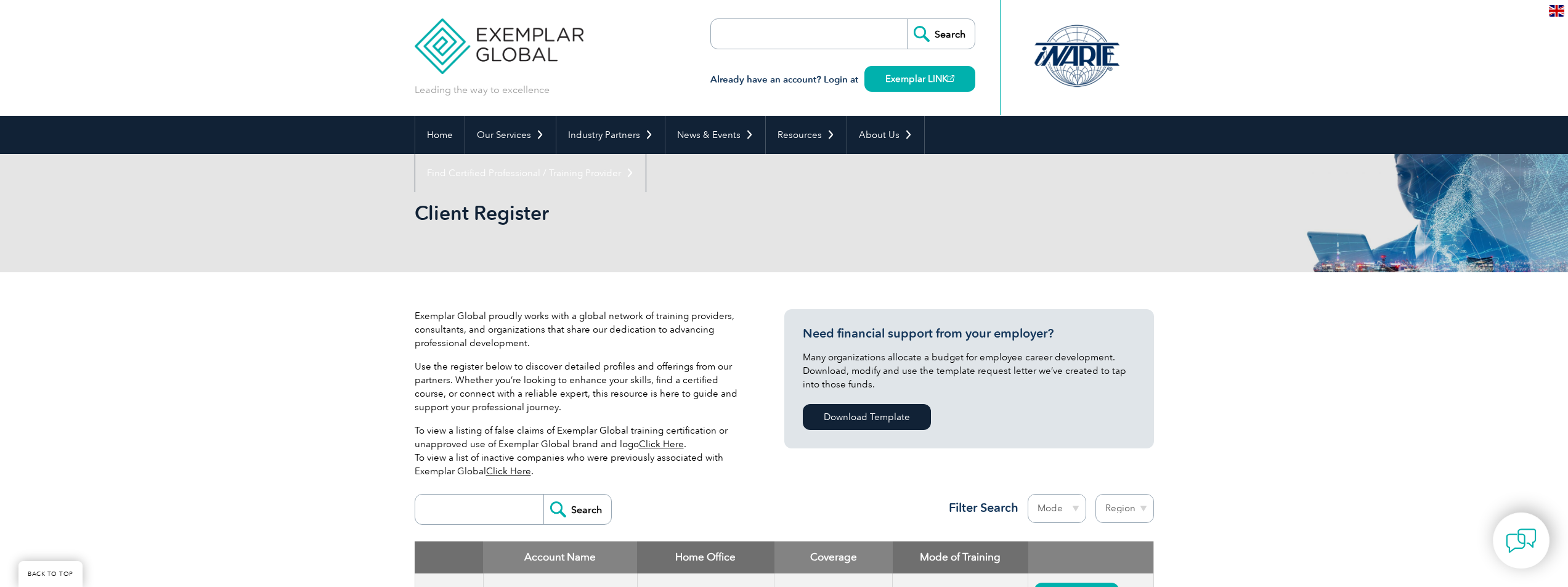
scroll to position [205, 0]
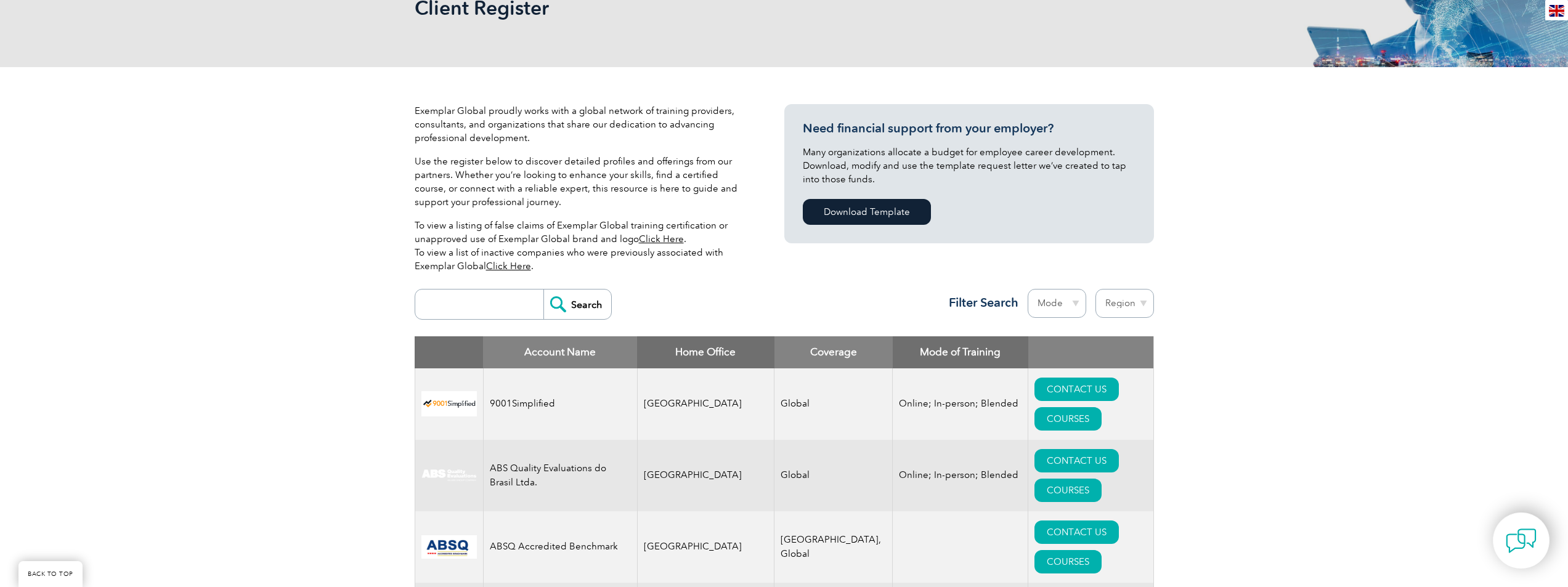
click at [466, 305] on input "search" at bounding box center [483, 304] width 122 height 30
type input "14001"
click at [543, 289] on input "Search" at bounding box center [577, 304] width 68 height 30
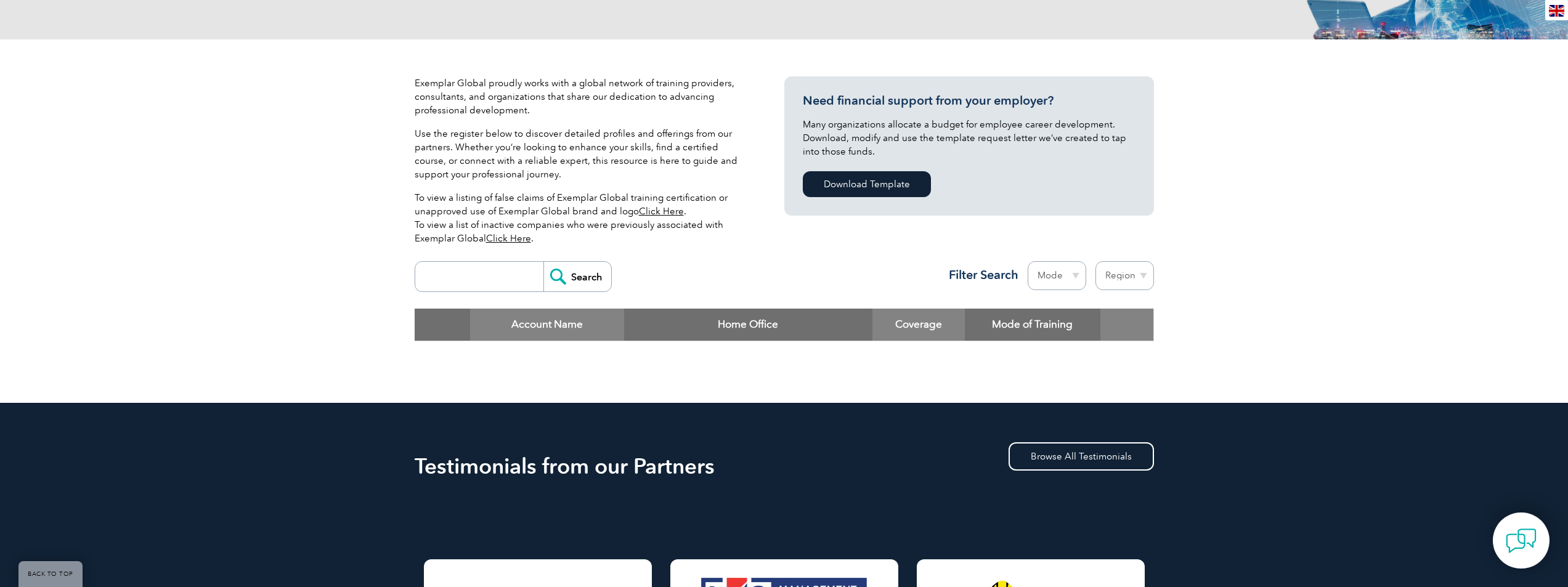
scroll to position [205, 0]
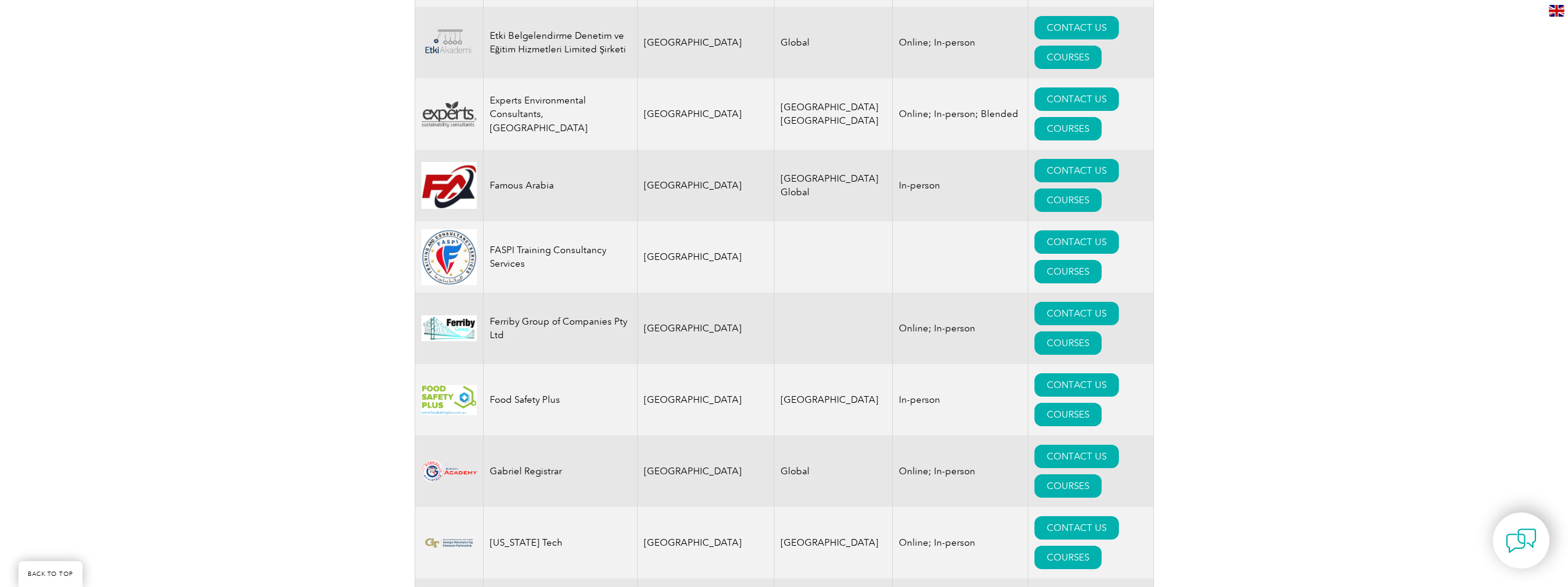
scroll to position [6567, 0]
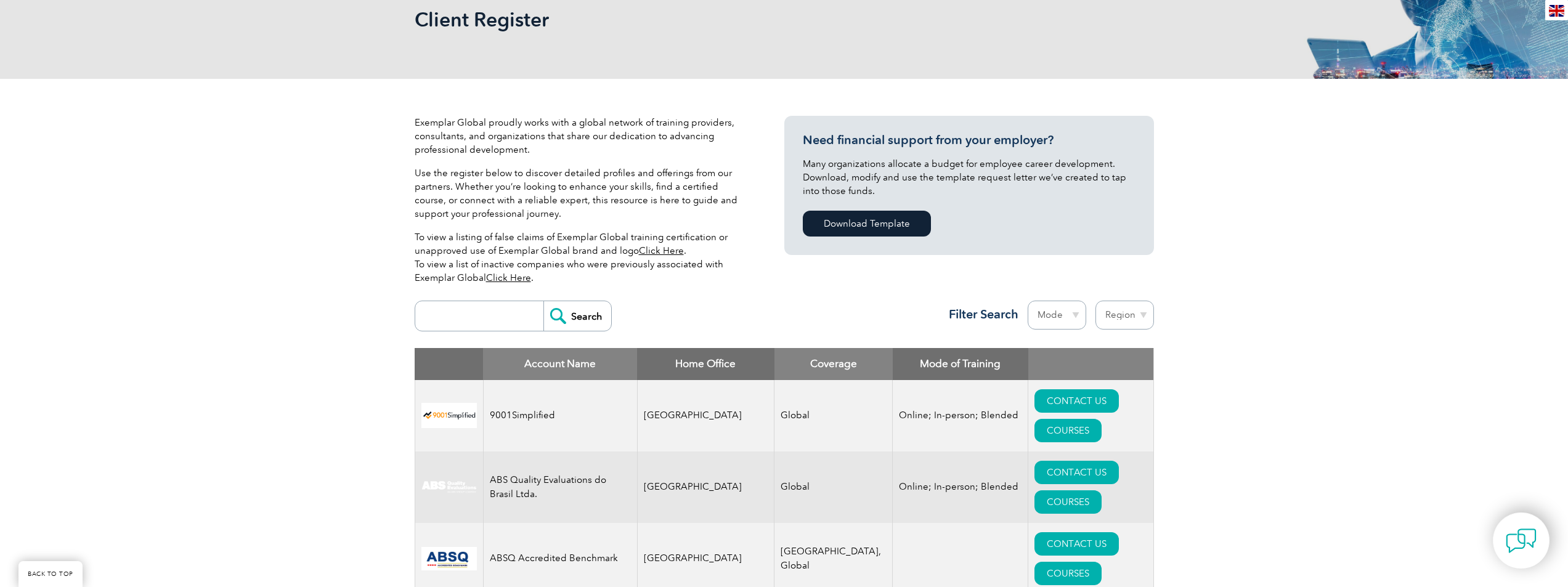
scroll to position [205, 0]
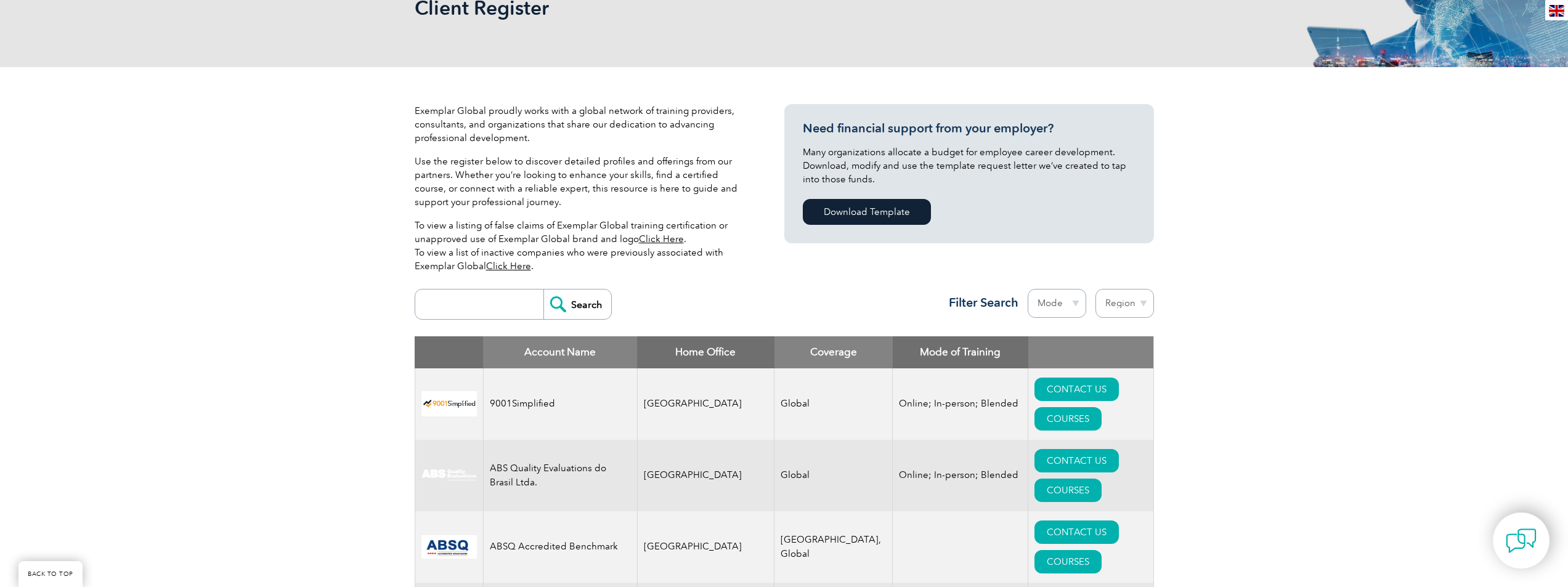
click at [1032, 303] on select "Mode Online In-person Blended" at bounding box center [1057, 303] width 58 height 29
select select "Online"
click at [1028, 289] on select "Mode Online In-person Blended" at bounding box center [1057, 303] width 58 height 29
click at [1113, 301] on select "Region Australia Bahrain Bangladesh Brazil Canada Colombia Dominican Republic E…" at bounding box center [1125, 303] width 58 height 29
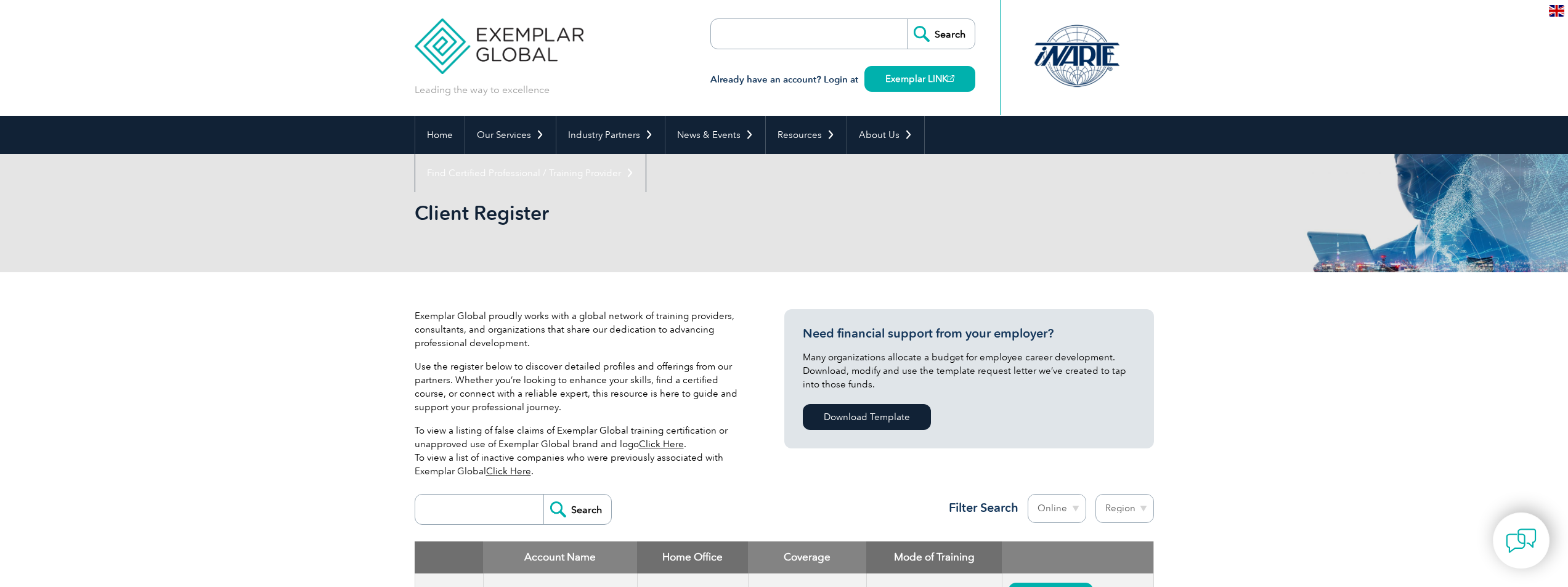
click at [1106, 504] on select "Region Australia Bahrain Bangladesh Brazil Canada Colombia Dominican Republic E…" at bounding box center [1125, 508] width 58 height 29
select select "[GEOGRAPHIC_DATA]"
click at [1096, 494] on select "Region Australia Bahrain Bangladesh Brazil Canada Colombia Dominican Republic E…" at bounding box center [1125, 508] width 58 height 29
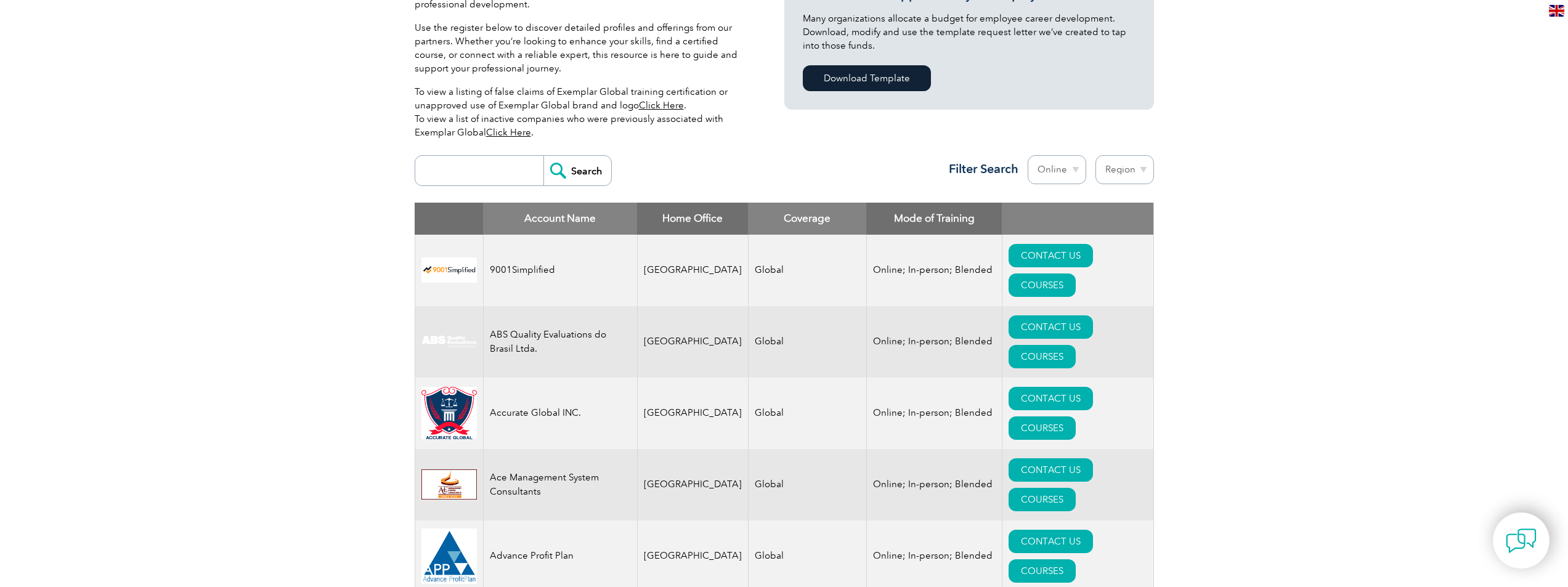
scroll to position [410, 0]
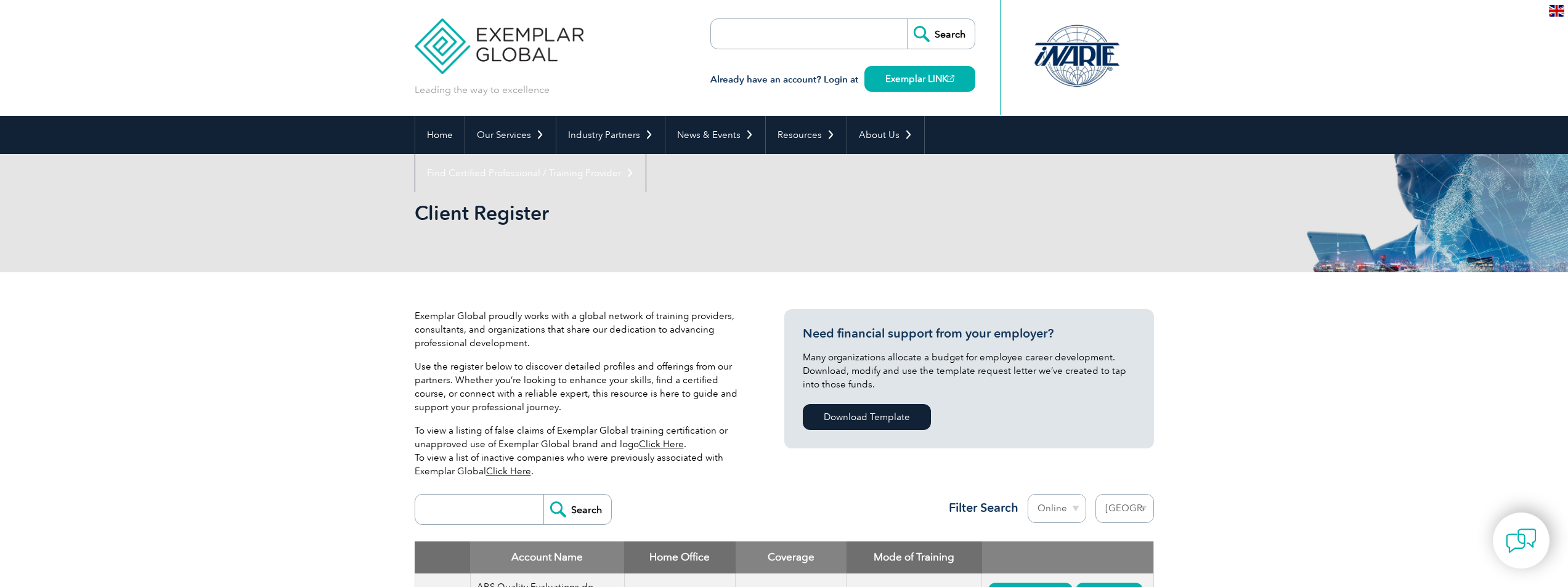
select select "[GEOGRAPHIC_DATA]"
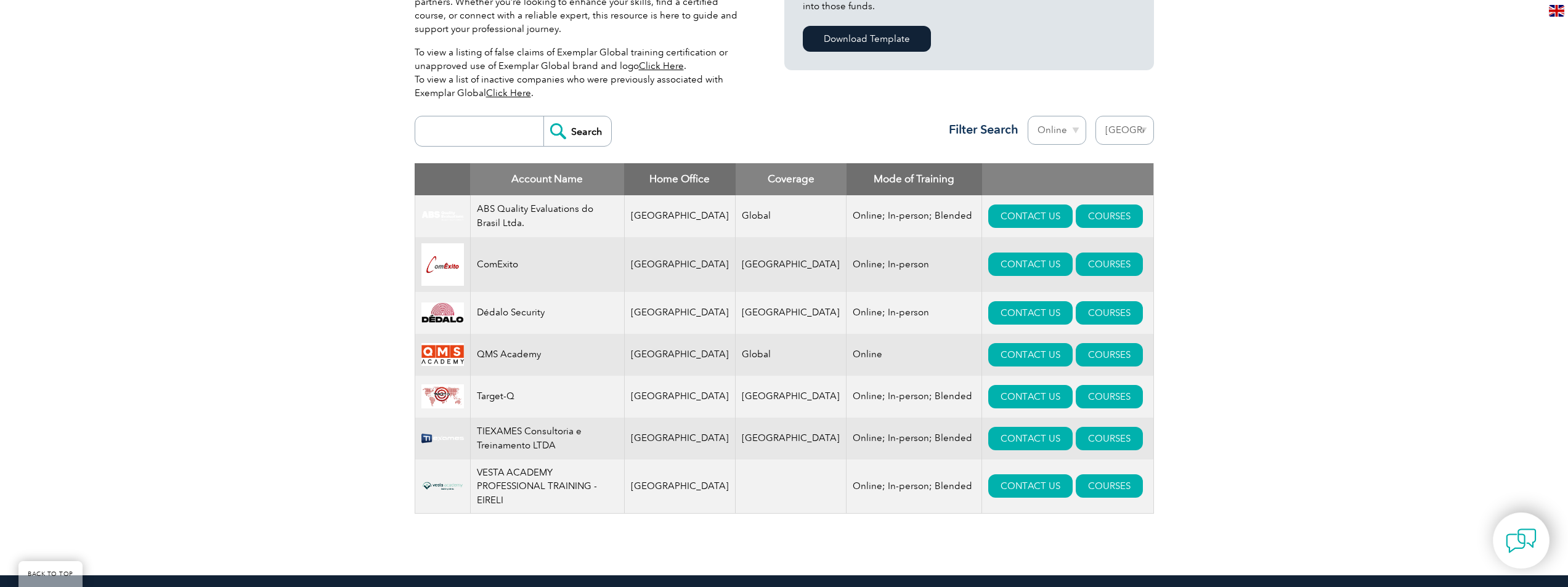
scroll to position [410, 0]
